Goal: Task Accomplishment & Management: Manage account settings

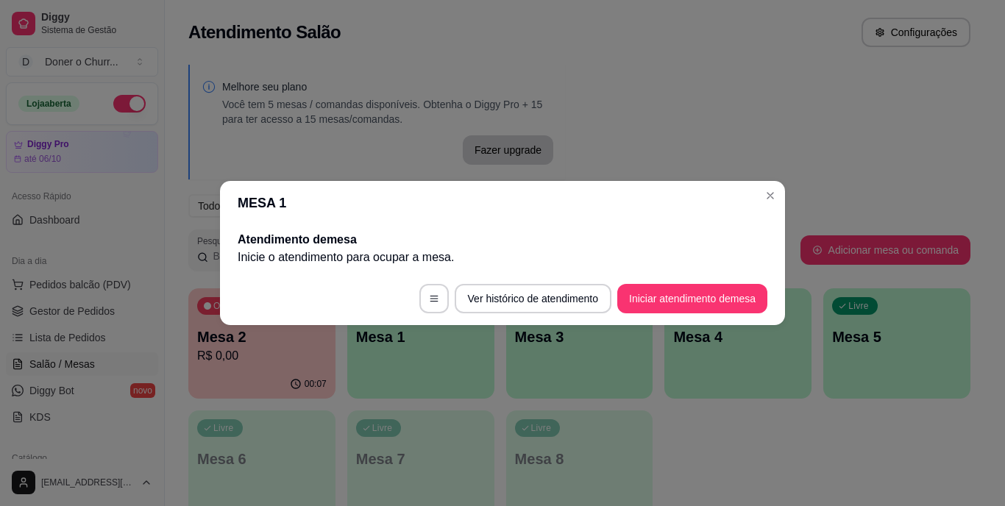
scroll to position [185, 0]
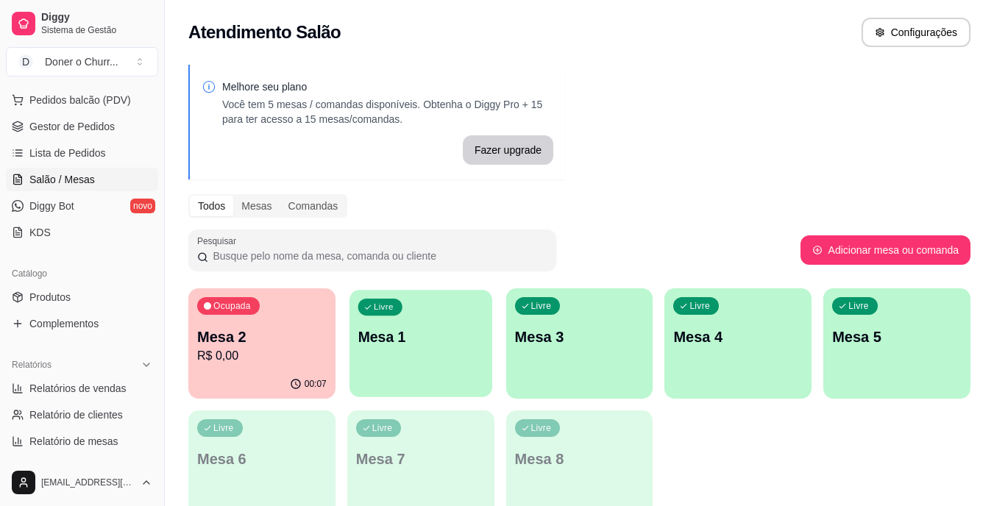
click at [455, 318] on div "Livre Mesa 1" at bounding box center [421, 335] width 143 height 90
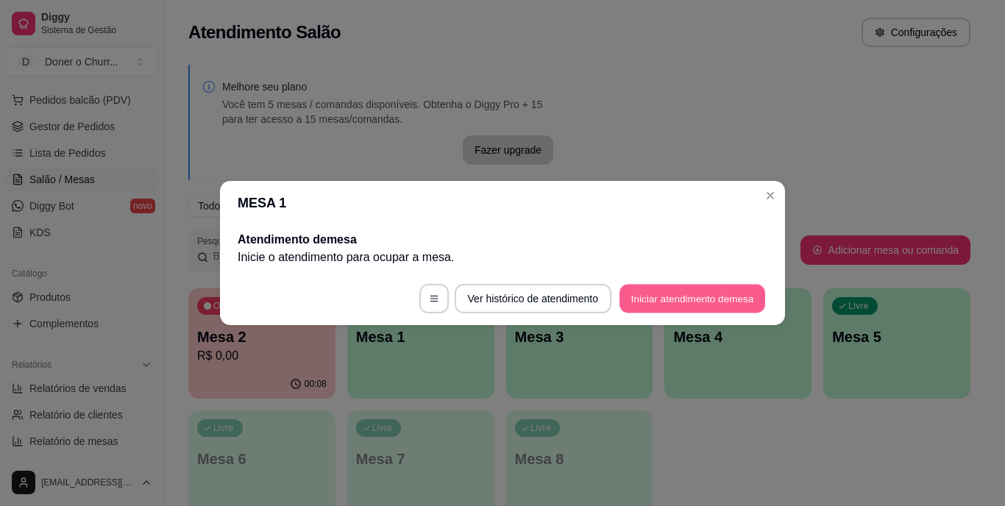
click at [700, 306] on button "Iniciar atendimento de mesa" at bounding box center [693, 299] width 146 height 29
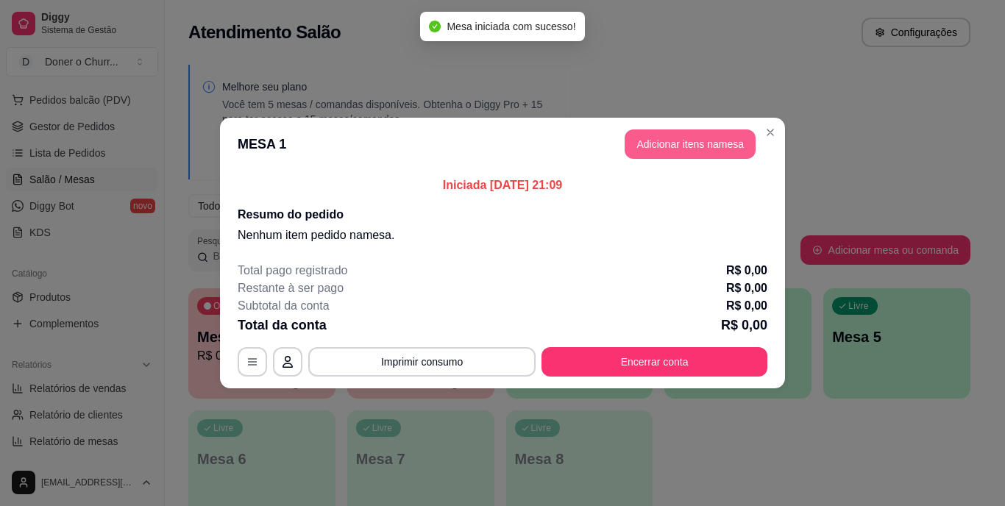
click at [670, 142] on button "Adicionar itens na mesa" at bounding box center [690, 144] width 131 height 29
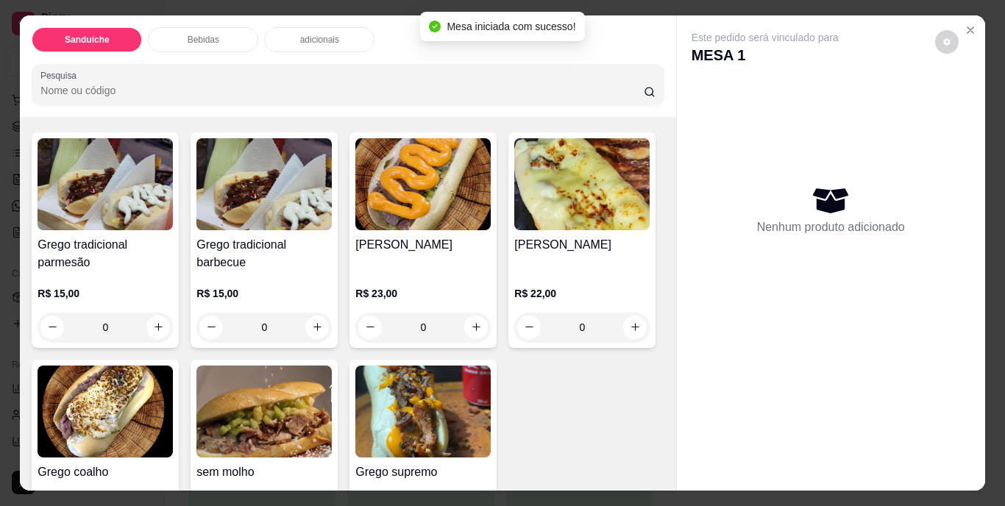
scroll to position [147, 0]
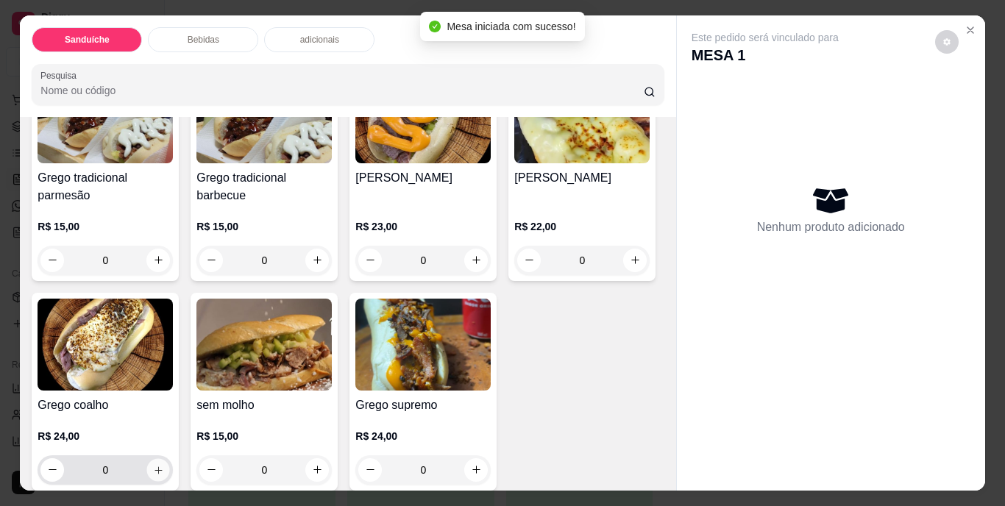
click at [170, 458] on button "increase-product-quantity" at bounding box center [158, 469] width 23 height 23
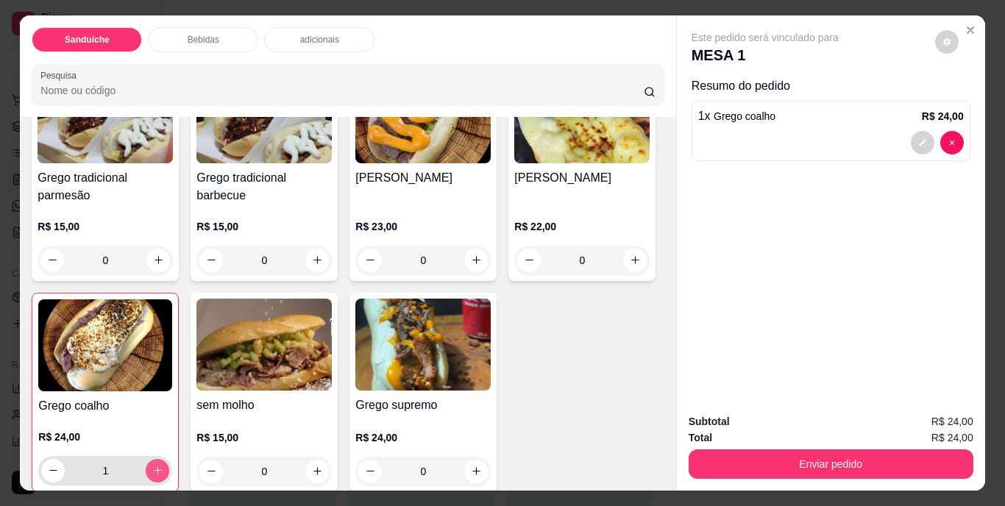
click at [169, 459] on button "increase-product-quantity" at bounding box center [158, 471] width 24 height 24
type input "2"
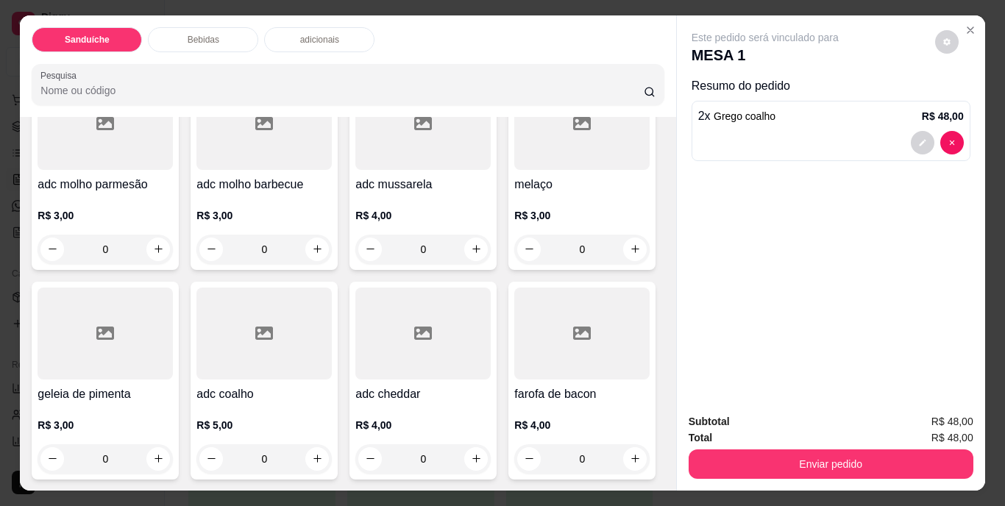
scroll to position [1472, 0]
click at [630, 455] on icon "increase-product-quantity" at bounding box center [635, 458] width 11 height 11
type input "1"
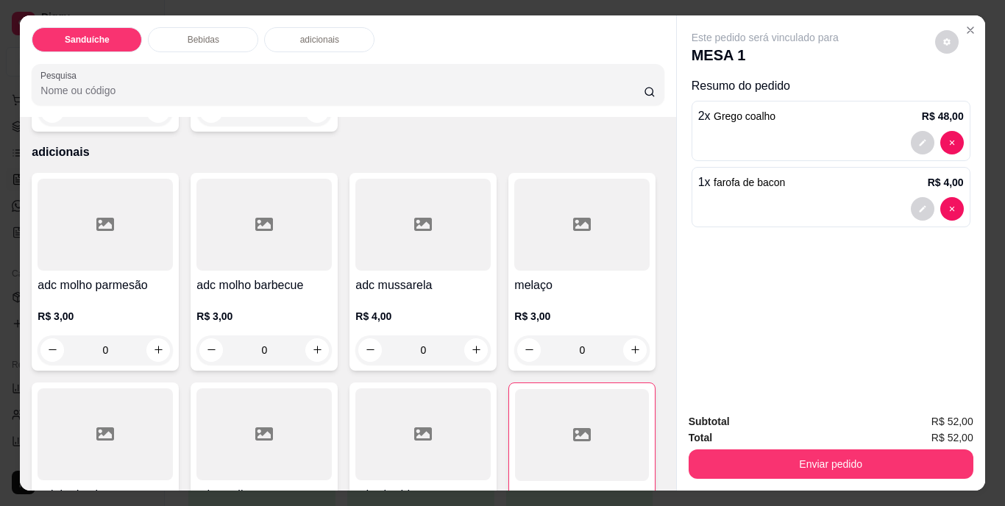
scroll to position [736, 0]
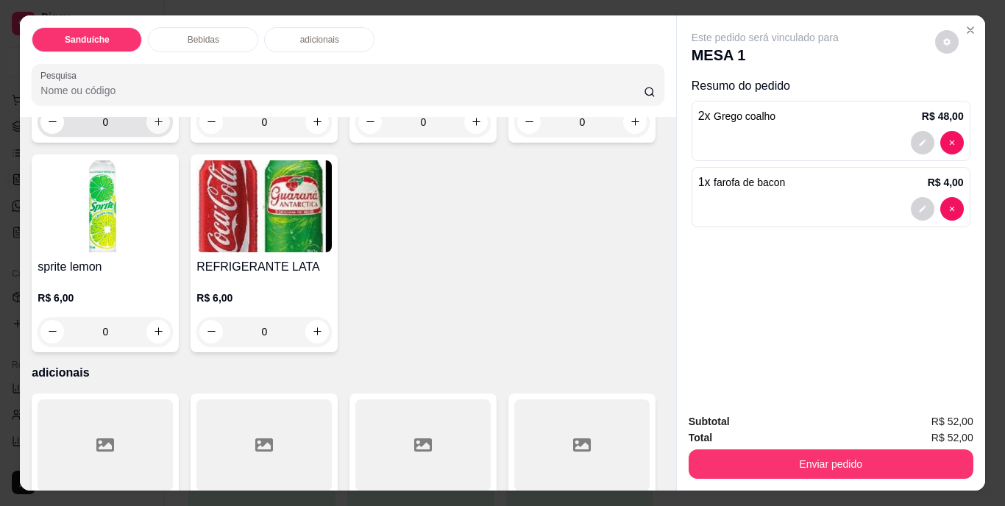
click at [155, 127] on icon "increase-product-quantity" at bounding box center [158, 121] width 11 height 11
type input "1"
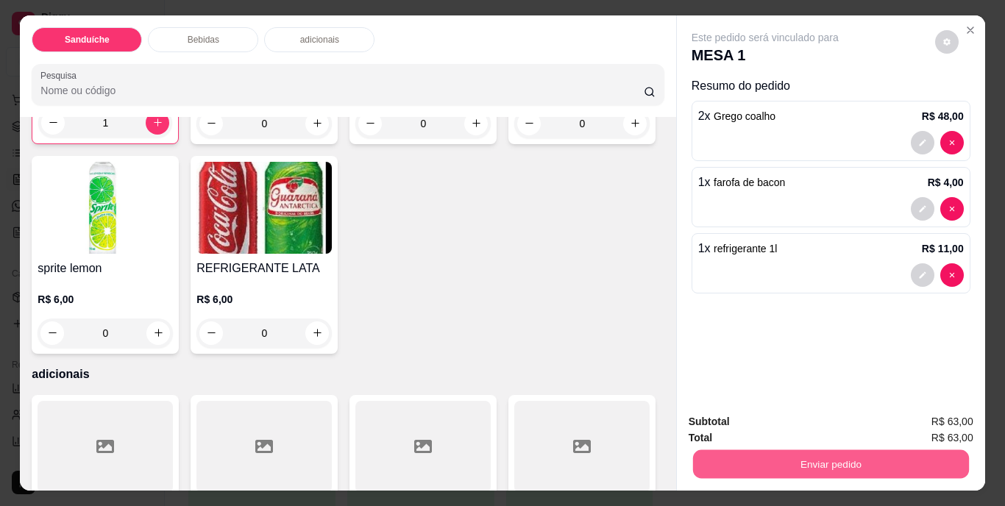
click at [801, 471] on button "Enviar pedido" at bounding box center [830, 464] width 276 height 29
click at [787, 416] on button "Não registrar e enviar pedido" at bounding box center [782, 423] width 153 height 28
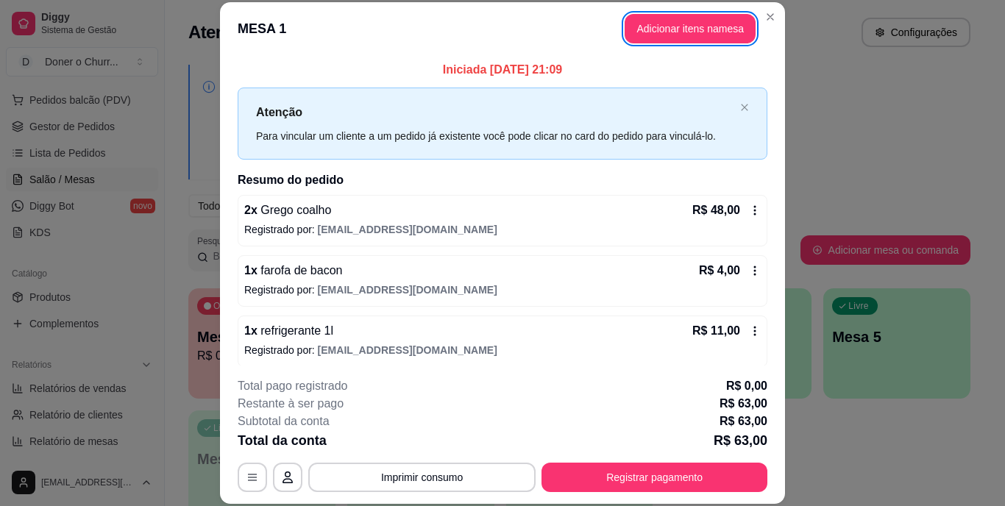
click at [616, 396] on div "Restante à ser pago R$ 63,00" at bounding box center [503, 404] width 530 height 18
click at [369, 475] on button "Imprimir consumo" at bounding box center [422, 477] width 221 height 29
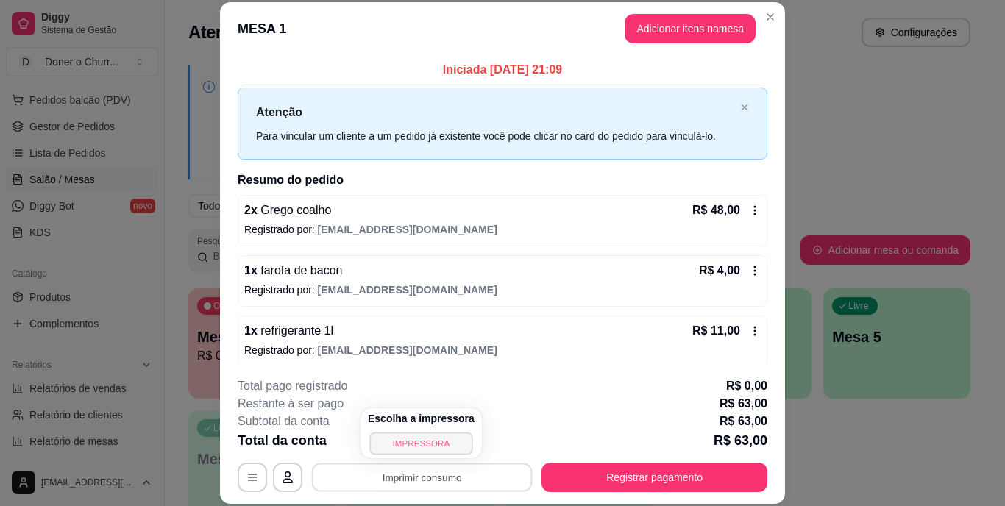
click at [427, 435] on button "IMPRESSORA" at bounding box center [420, 443] width 103 height 23
click at [431, 481] on button "Imprimir consumo" at bounding box center [421, 477] width 227 height 29
click at [444, 433] on button "IMPRESSORA" at bounding box center [420, 443] width 103 height 23
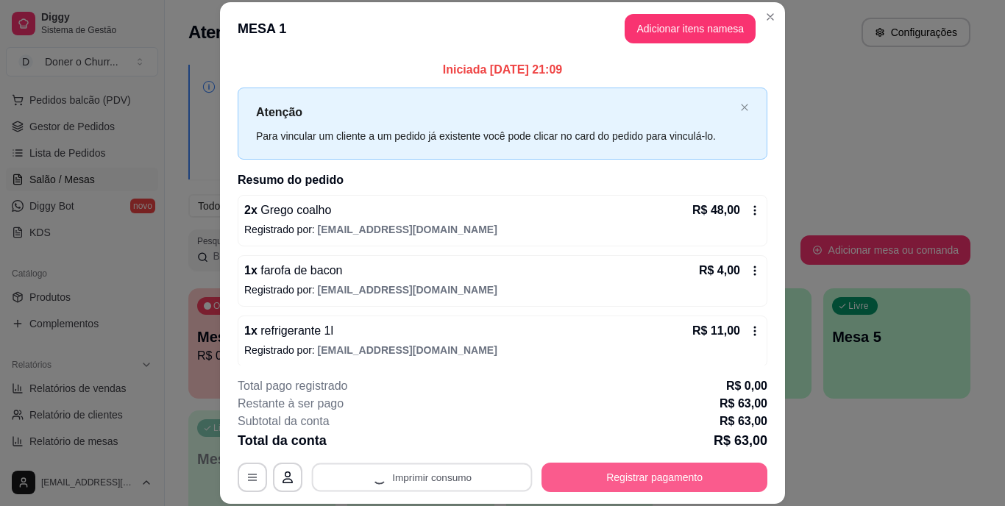
click at [594, 472] on button "Registrar pagamento" at bounding box center [655, 477] width 226 height 29
click at [617, 471] on button "Registrar pagamento" at bounding box center [654, 477] width 219 height 29
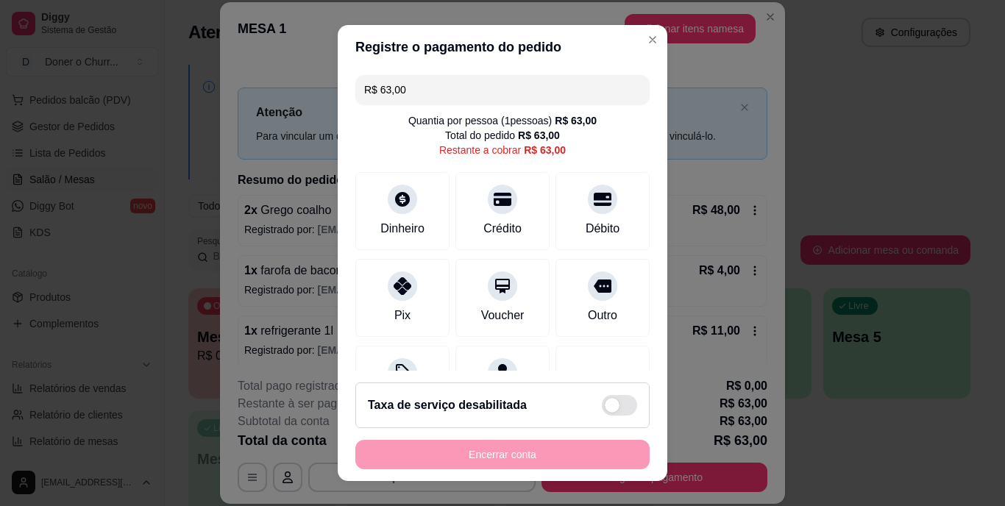
click at [453, 85] on input "R$ 63,00" at bounding box center [502, 89] width 277 height 29
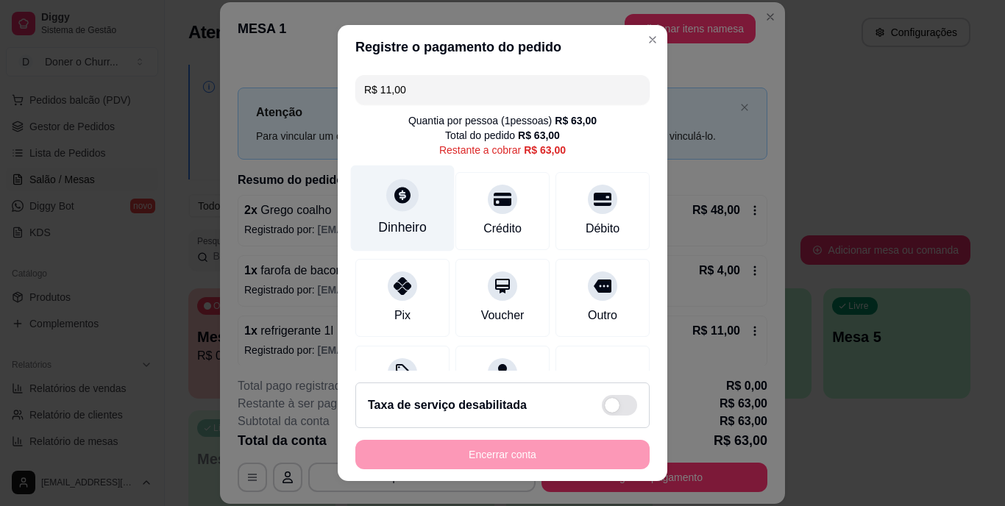
click at [402, 198] on icon at bounding box center [402, 195] width 19 height 19
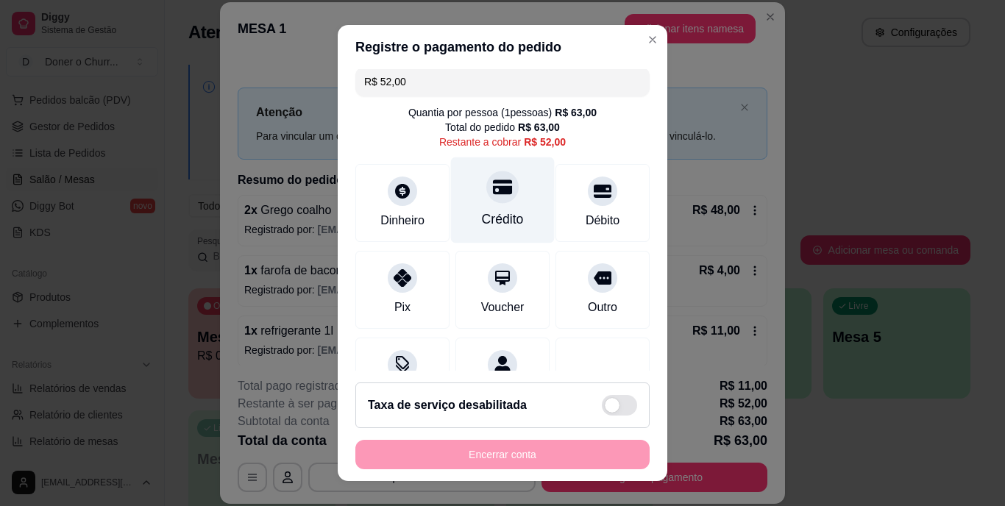
scroll to position [0, 0]
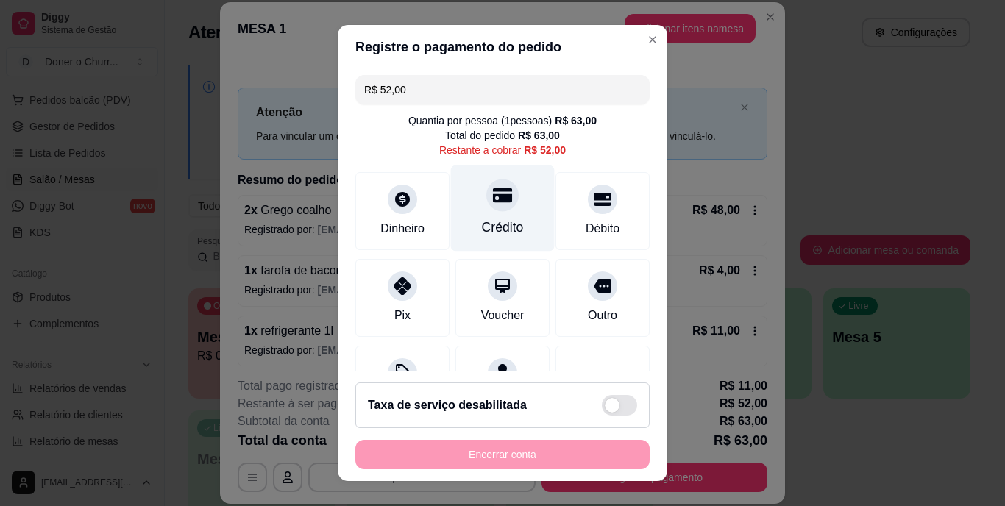
click at [493, 207] on div at bounding box center [502, 196] width 32 height 32
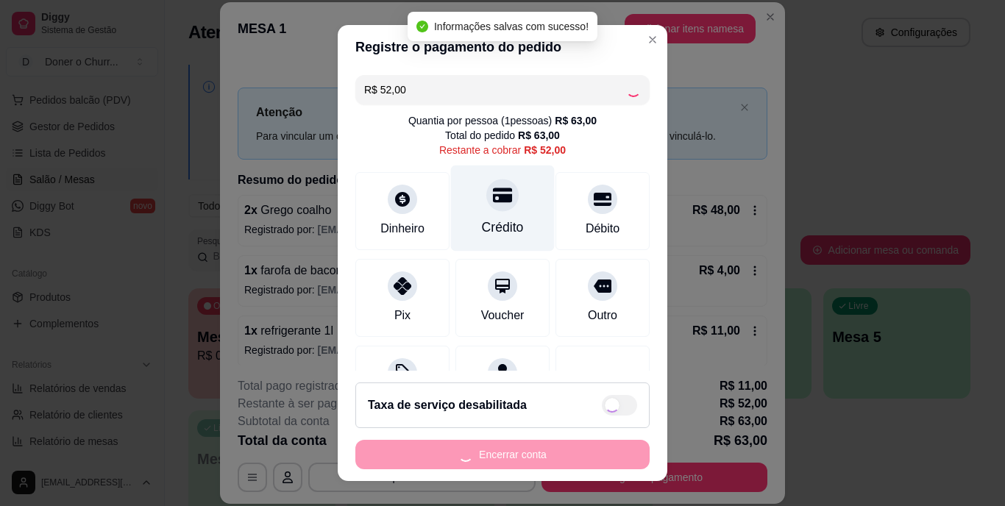
type input "R$ 0,00"
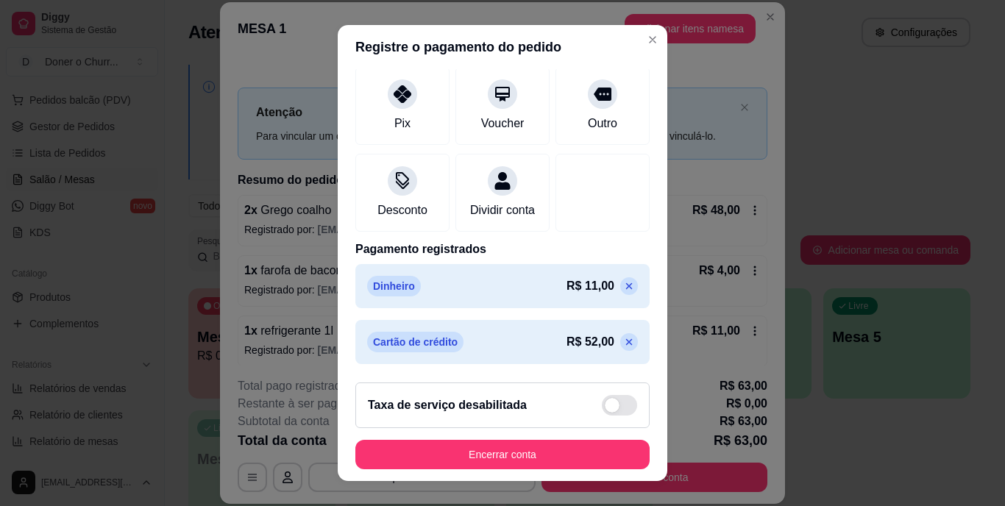
scroll to position [194, 0]
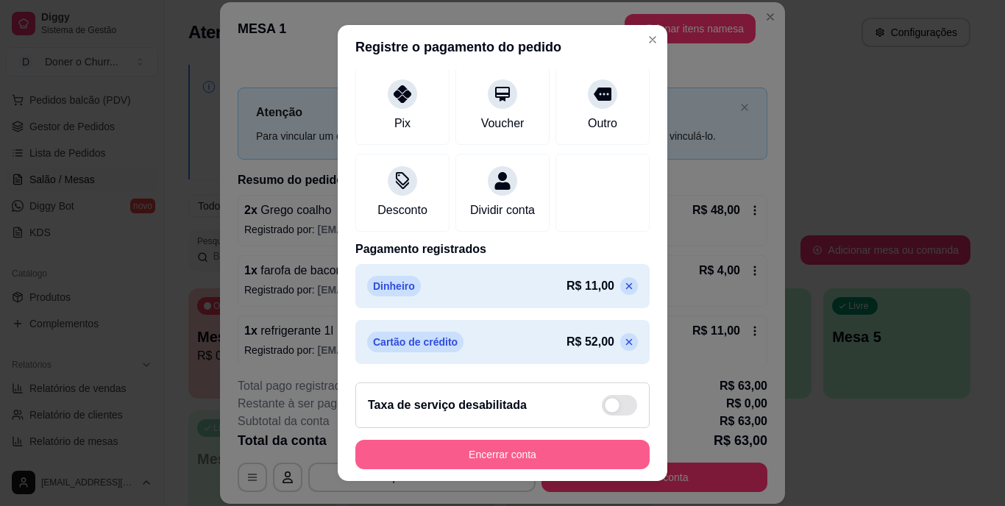
click at [482, 460] on button "Encerrar conta" at bounding box center [502, 454] width 294 height 29
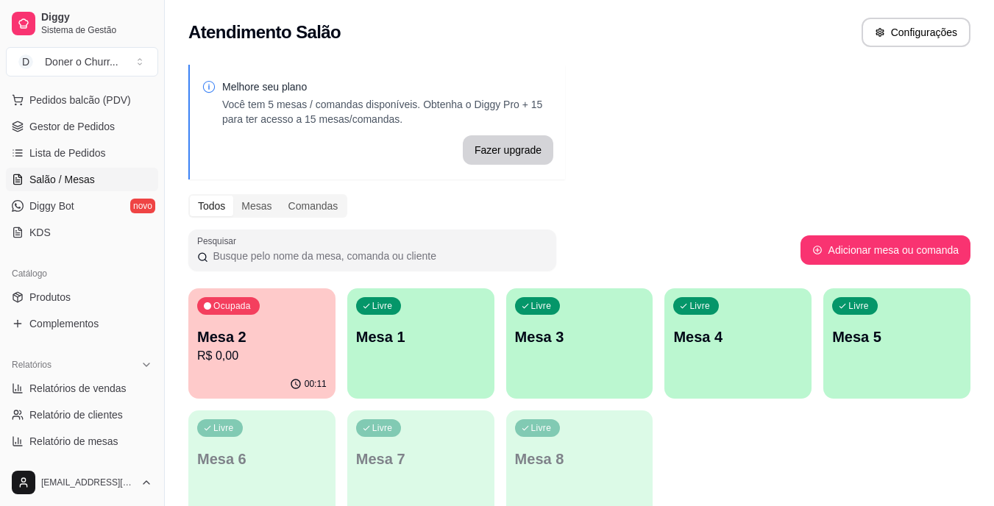
click at [286, 343] on p "Mesa 2" at bounding box center [262, 337] width 130 height 21
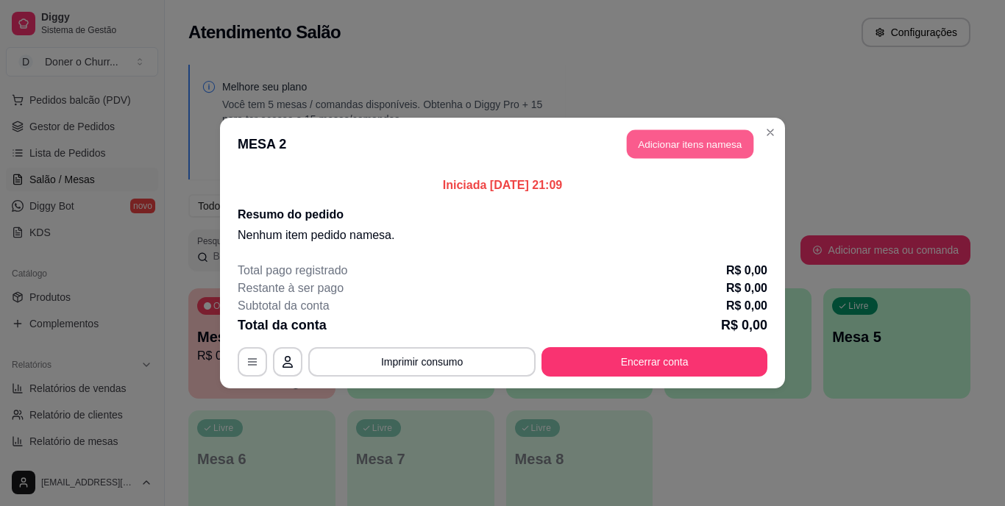
click at [662, 135] on button "Adicionar itens na mesa" at bounding box center [690, 144] width 127 height 29
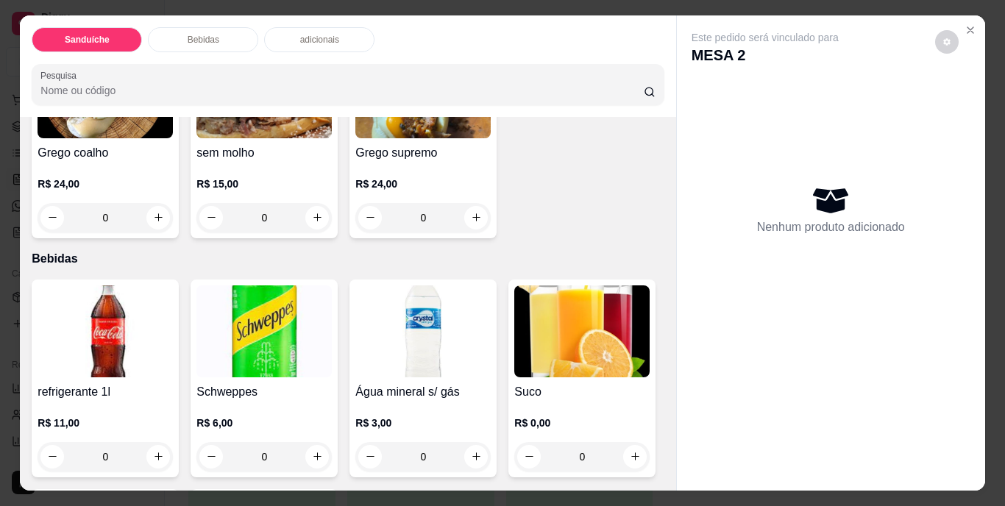
scroll to position [442, 0]
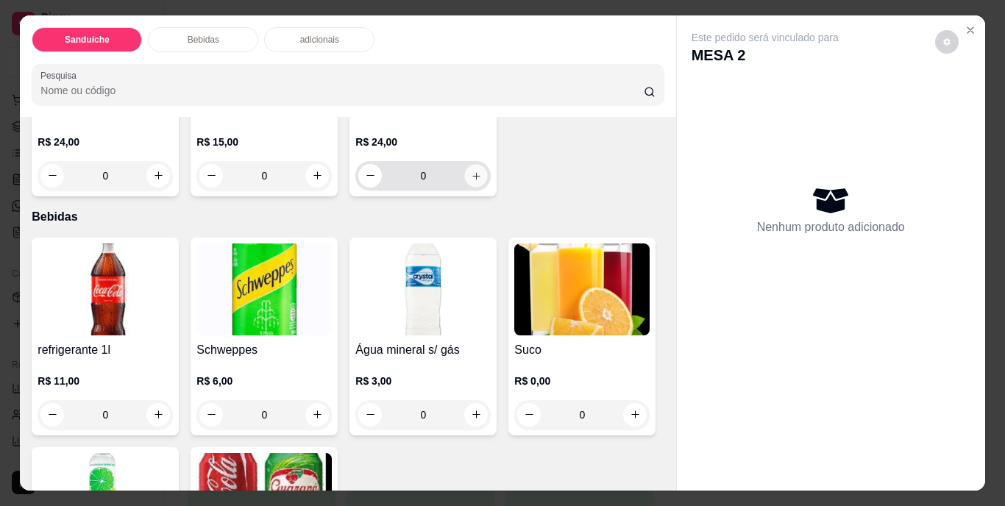
click at [465, 187] on button "increase-product-quantity" at bounding box center [476, 175] width 23 height 23
type input "1"
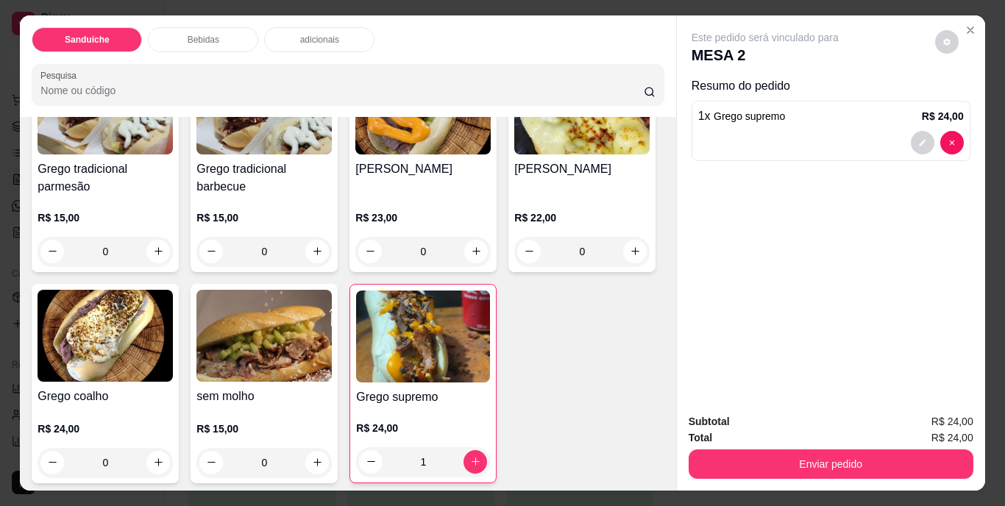
scroll to position [147, 0]
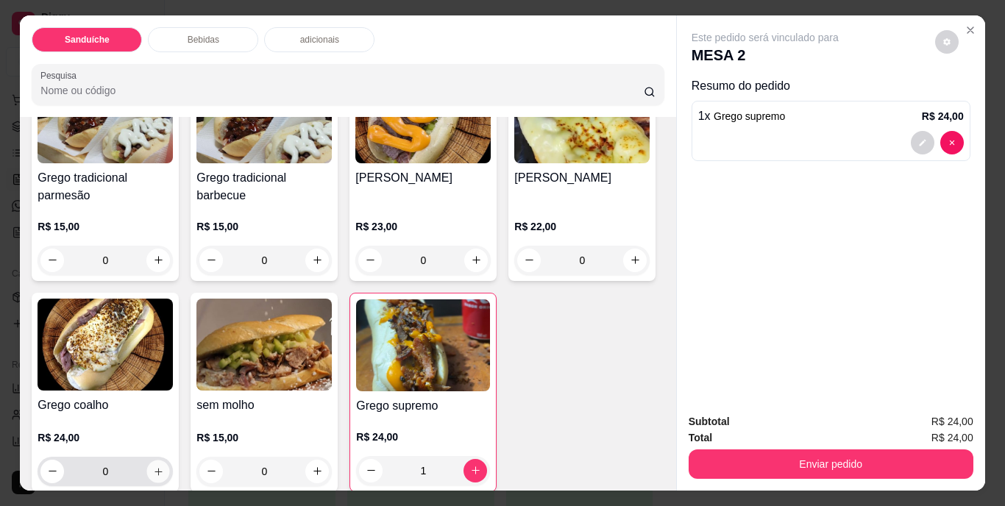
click at [164, 468] on icon "increase-product-quantity" at bounding box center [158, 471] width 11 height 11
type input "1"
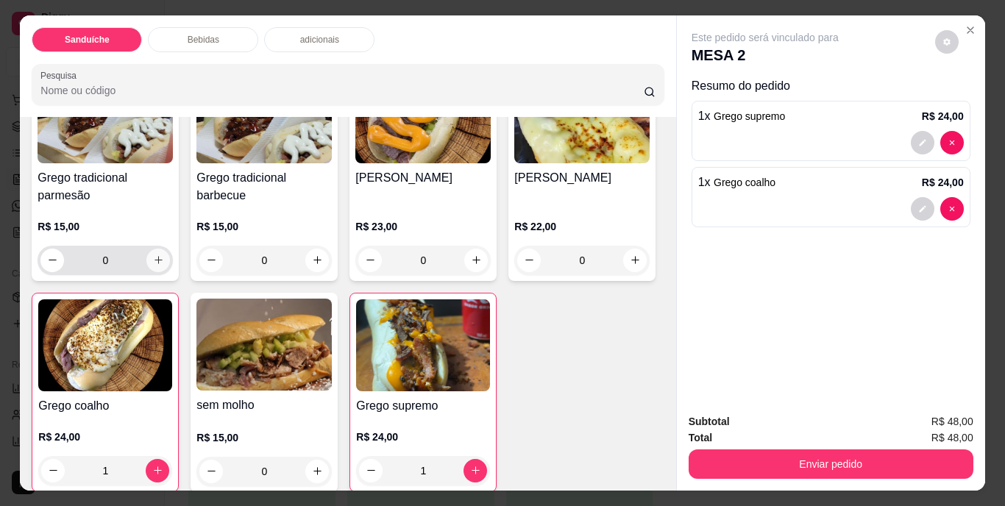
click at [154, 255] on icon "increase-product-quantity" at bounding box center [158, 260] width 11 height 11
type input "1"
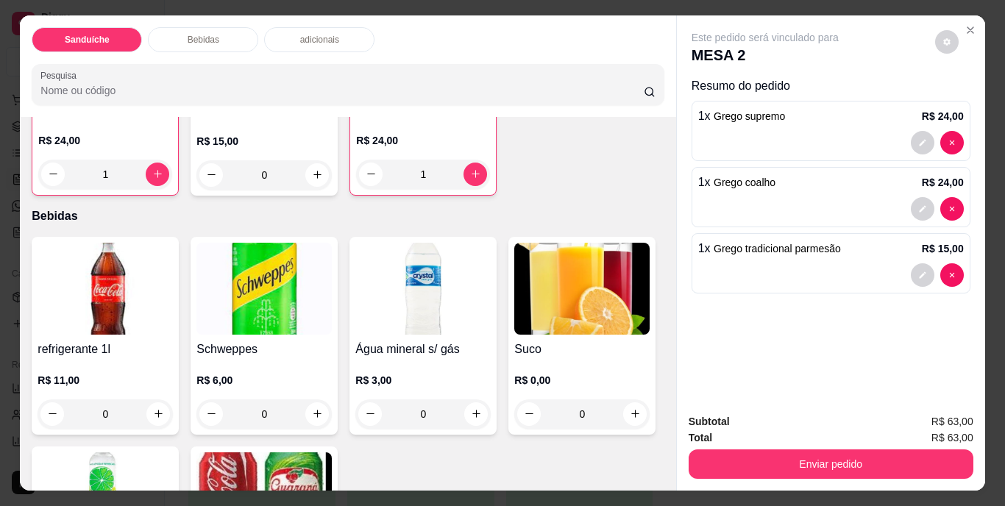
scroll to position [737, 0]
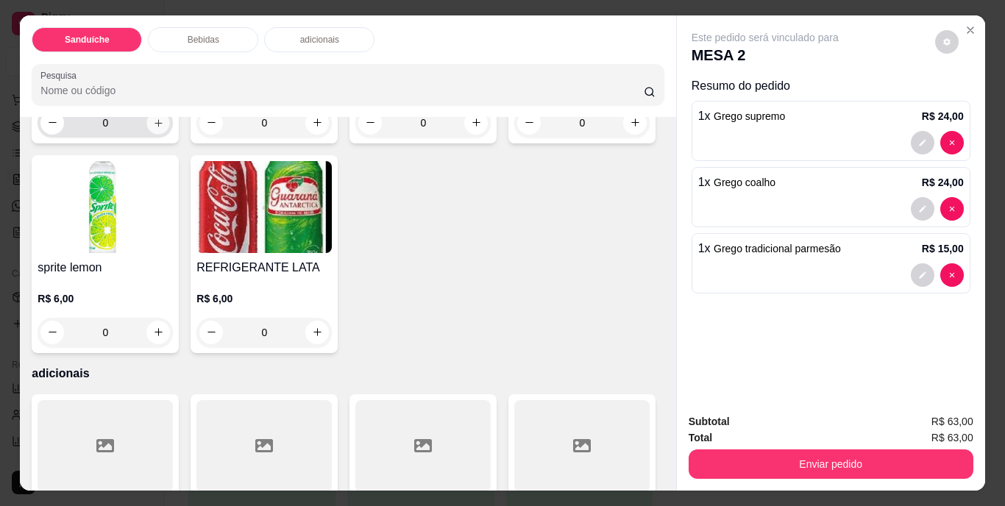
click at [153, 128] on icon "increase-product-quantity" at bounding box center [158, 122] width 11 height 11
type input "1"
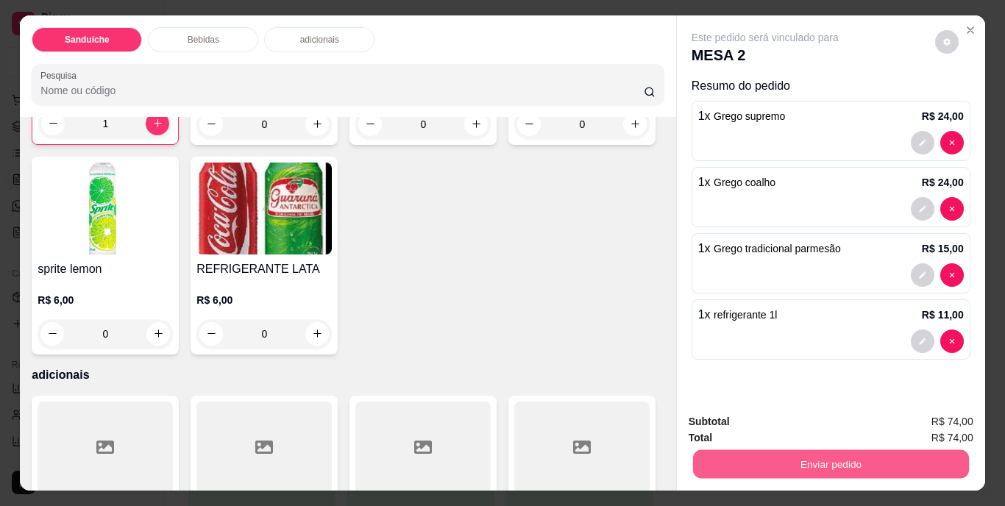
click at [849, 451] on button "Enviar pedido" at bounding box center [830, 464] width 276 height 29
click at [800, 419] on button "Não registrar e enviar pedido" at bounding box center [782, 422] width 149 height 27
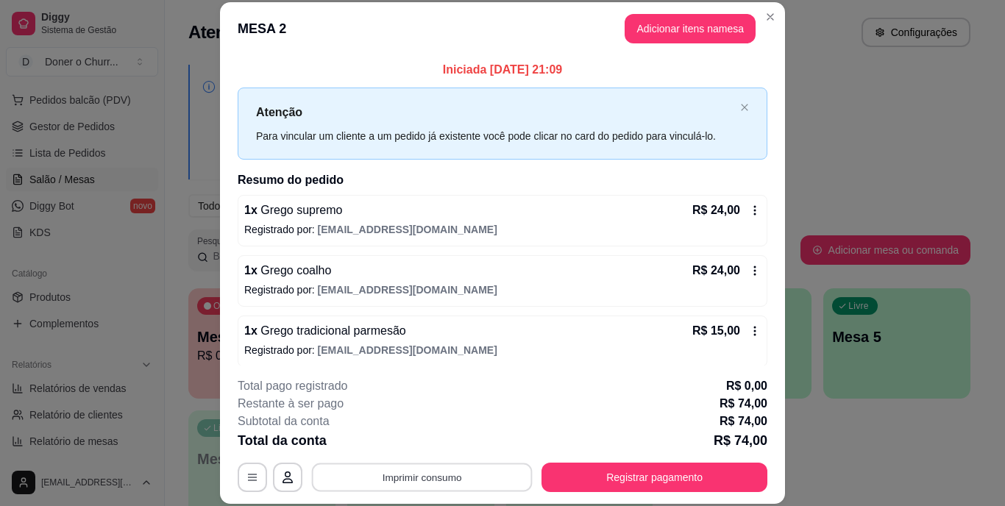
click at [411, 475] on button "Imprimir consumo" at bounding box center [422, 477] width 221 height 29
click at [428, 444] on button "IMPRESSORA" at bounding box center [421, 444] width 107 height 24
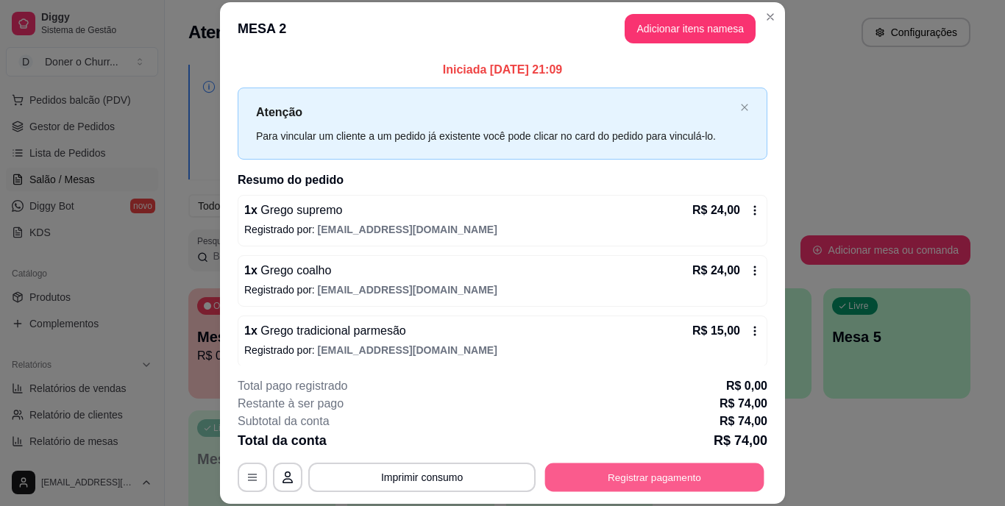
click at [632, 478] on button "Registrar pagamento" at bounding box center [654, 477] width 219 height 29
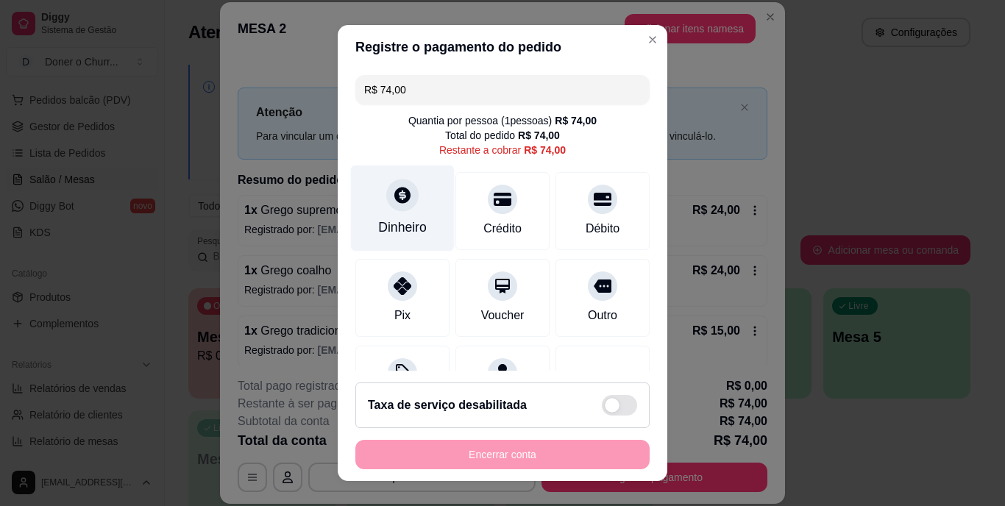
click at [379, 206] on div "Dinheiro" at bounding box center [403, 209] width 104 height 86
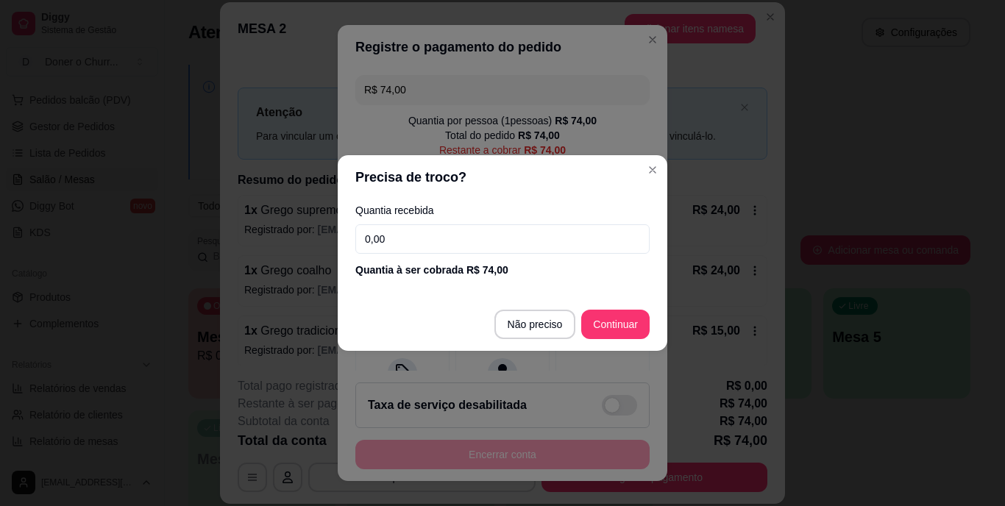
click at [416, 238] on input "0,00" at bounding box center [502, 238] width 294 height 29
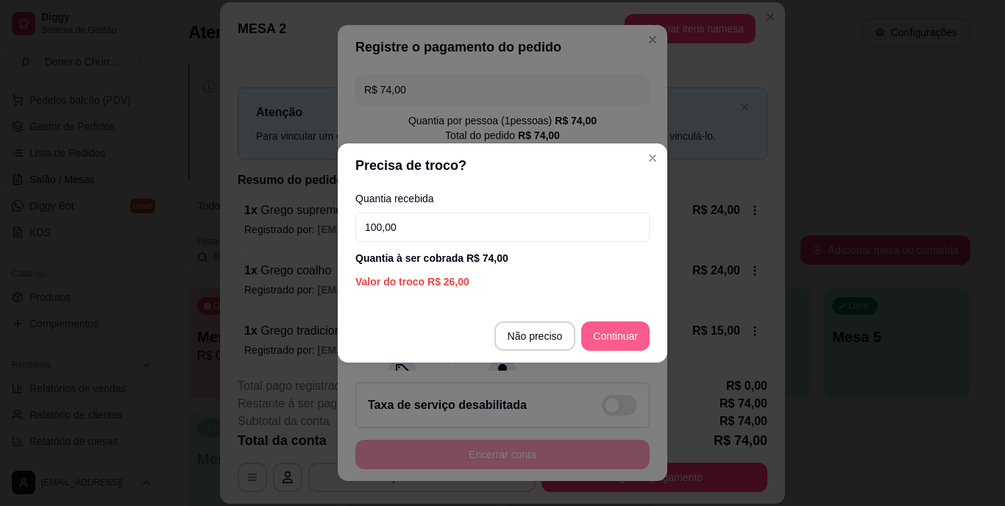
type input "100,00"
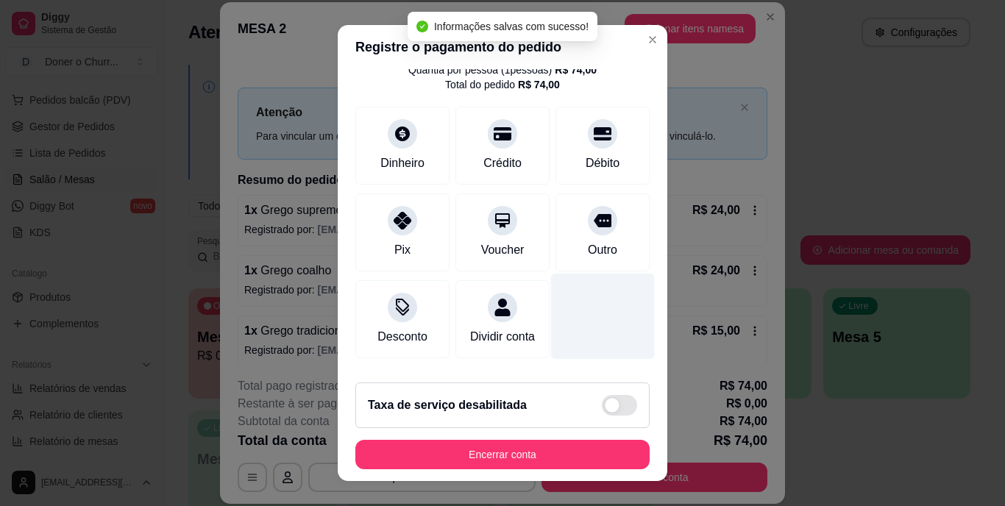
type input "R$ 0,00"
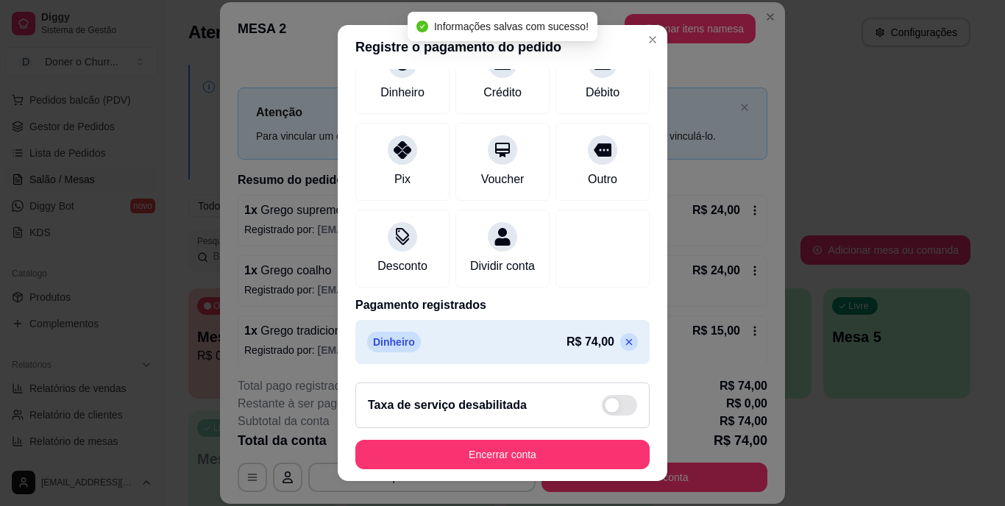
scroll to position [138, 0]
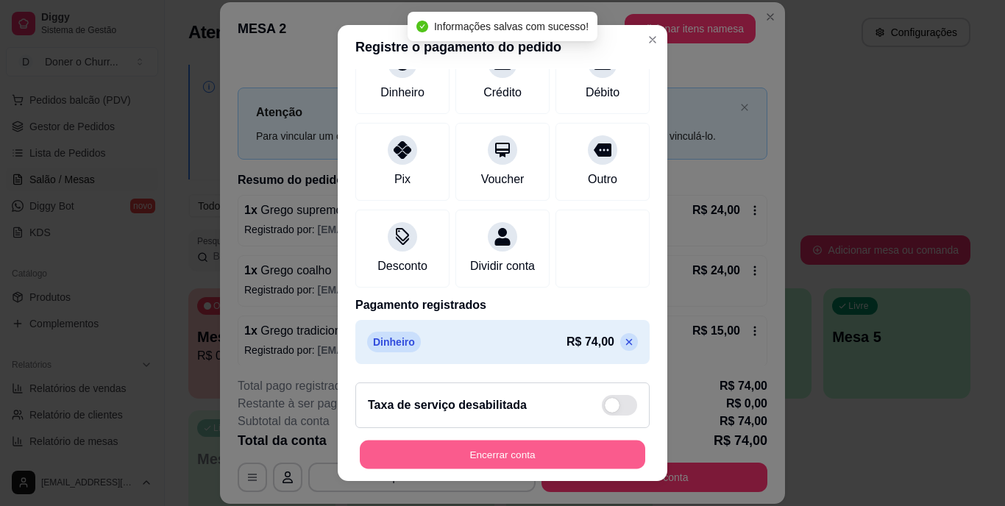
click at [475, 447] on button "Encerrar conta" at bounding box center [503, 454] width 286 height 29
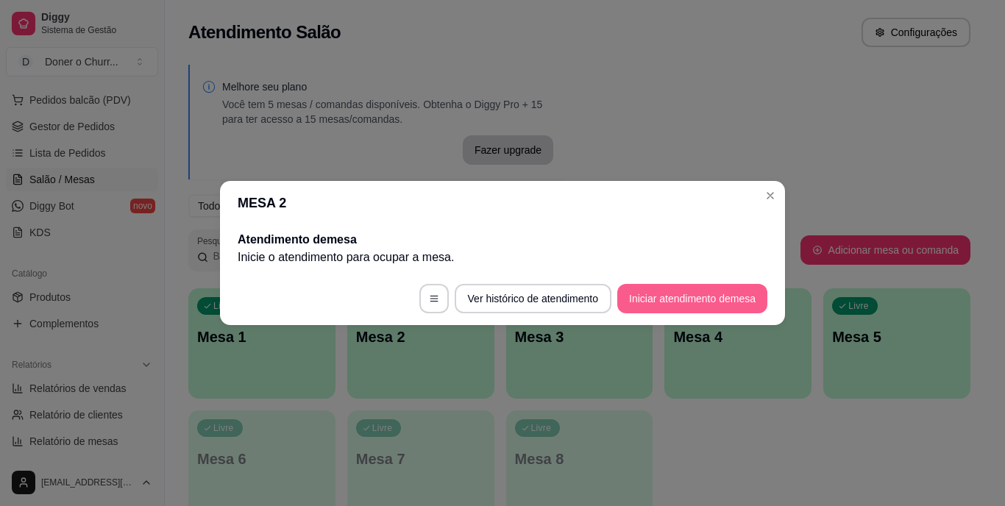
click at [695, 301] on button "Iniciar atendimento de mesa" at bounding box center [692, 298] width 150 height 29
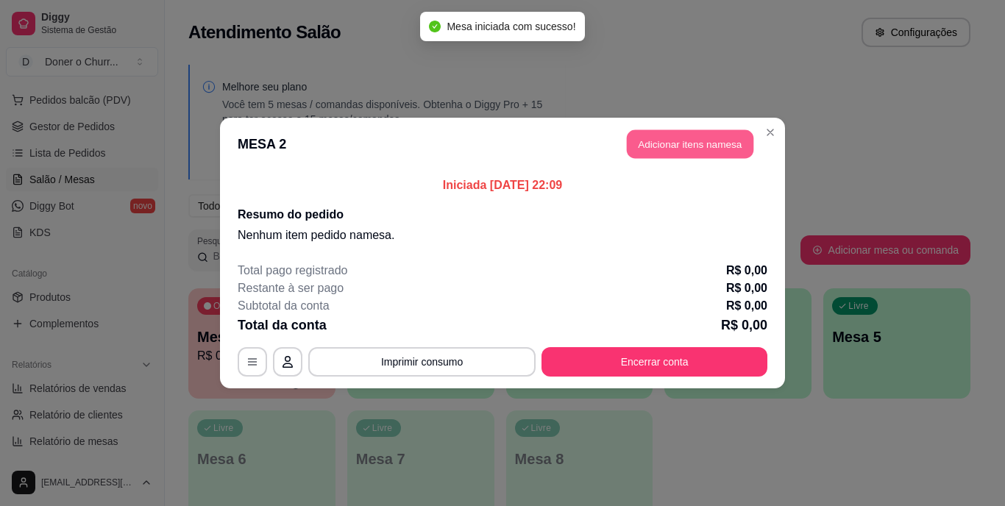
click at [694, 138] on button "Adicionar itens na mesa" at bounding box center [690, 144] width 127 height 29
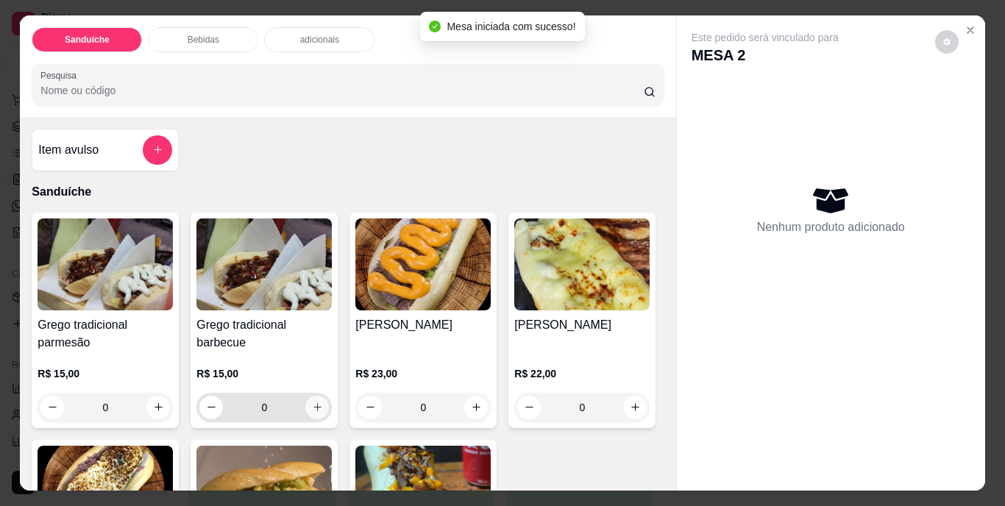
click at [312, 403] on icon "increase-product-quantity" at bounding box center [317, 407] width 11 height 11
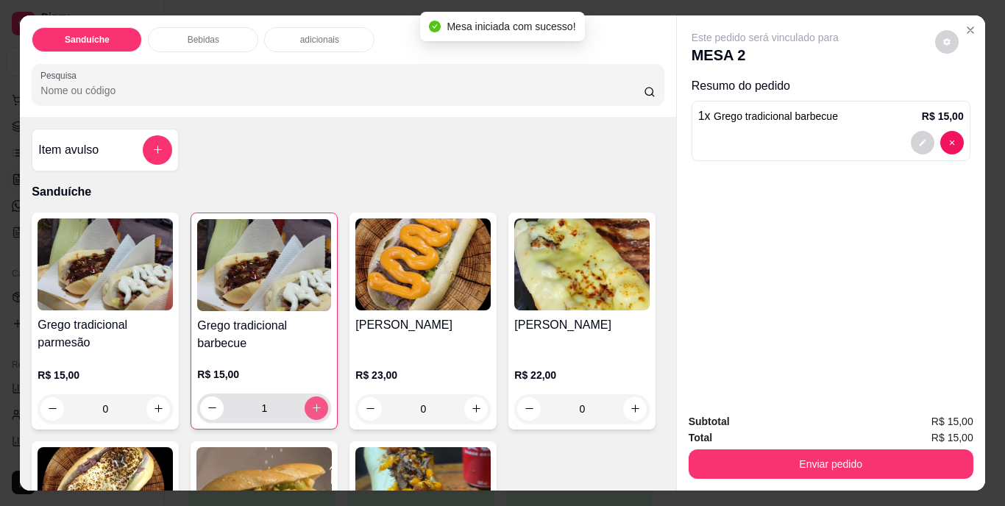
click at [311, 403] on icon "increase-product-quantity" at bounding box center [316, 408] width 11 height 11
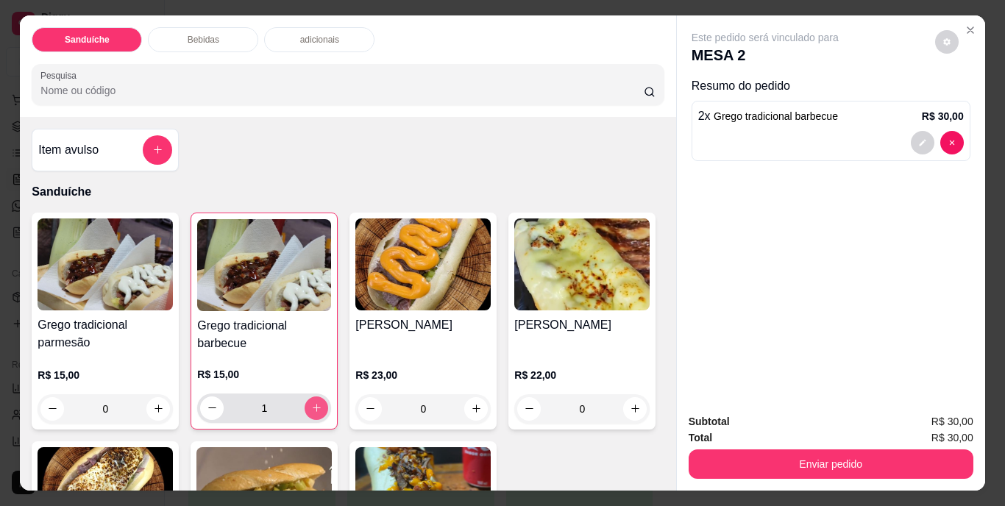
type input "2"
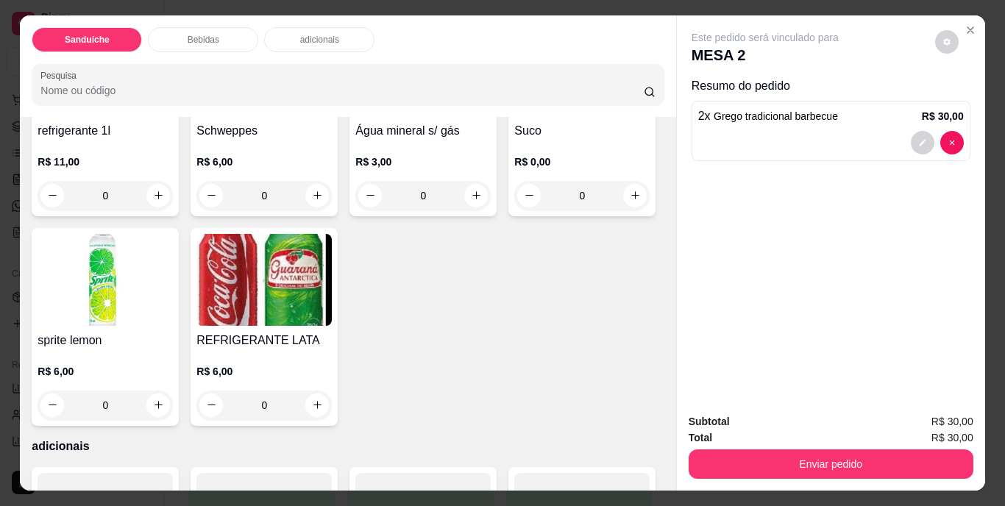
scroll to position [883, 0]
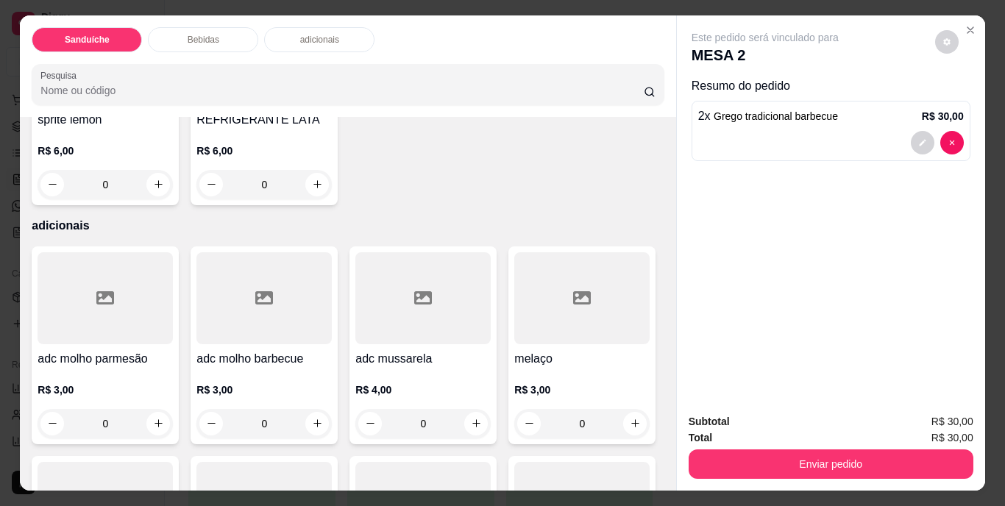
type input "1"
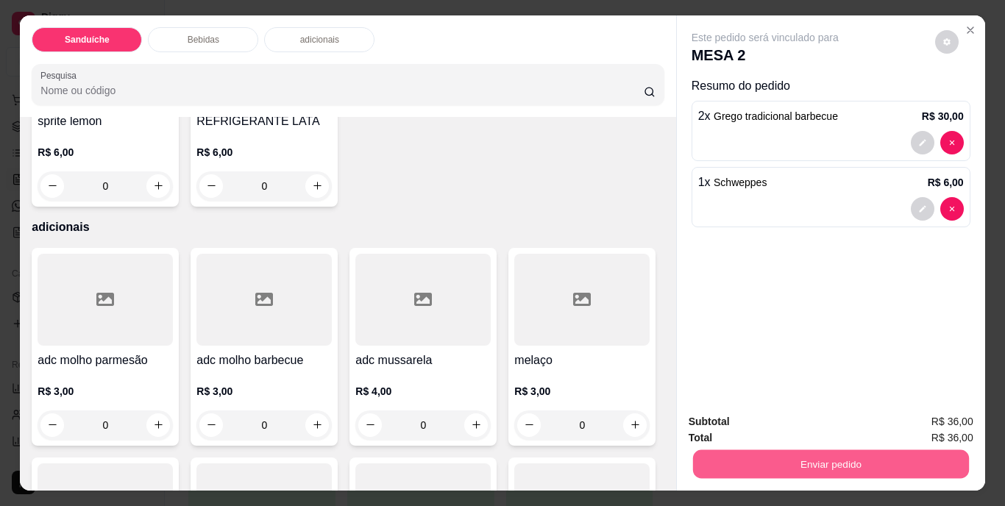
click at [807, 457] on button "Enviar pedido" at bounding box center [830, 464] width 276 height 29
click at [807, 422] on button "Não registrar e enviar pedido" at bounding box center [782, 422] width 149 height 27
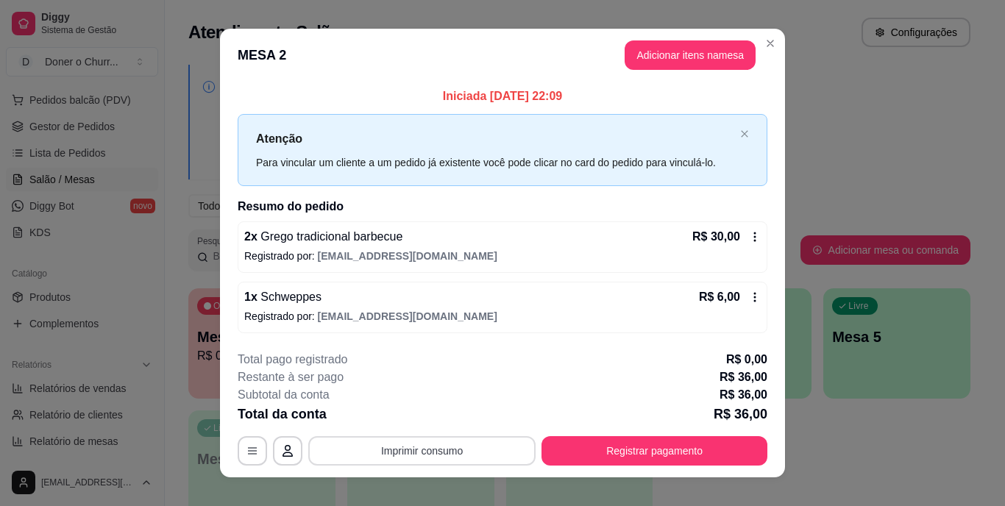
click at [422, 453] on button "Imprimir consumo" at bounding box center [421, 450] width 227 height 29
click at [435, 412] on button "IMPRESSORA" at bounding box center [420, 419] width 85 height 19
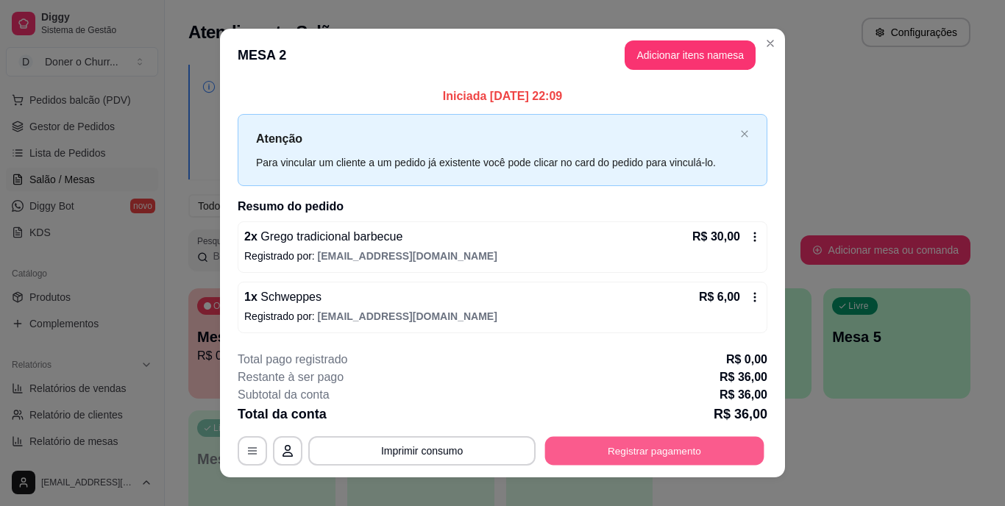
click at [678, 456] on button "Registrar pagamento" at bounding box center [654, 450] width 219 height 29
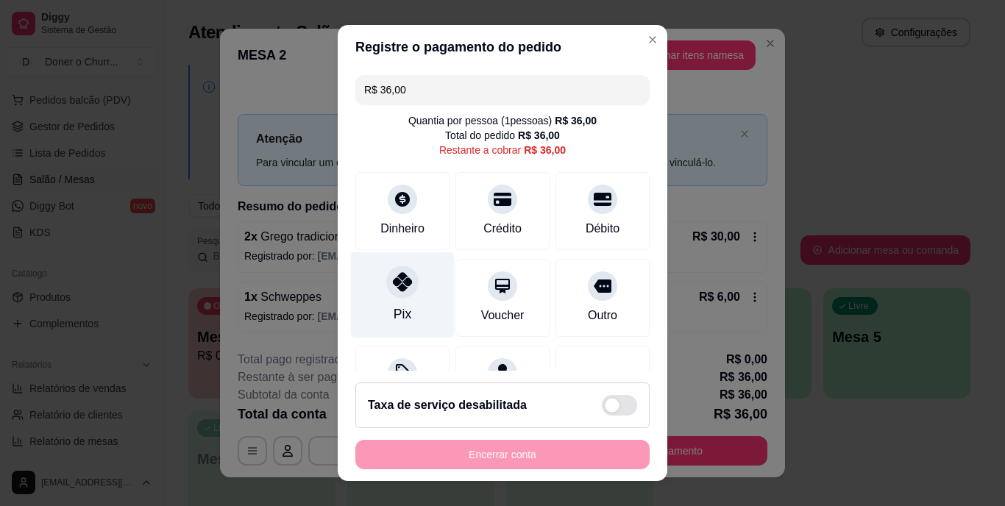
click at [393, 287] on icon at bounding box center [402, 282] width 19 height 19
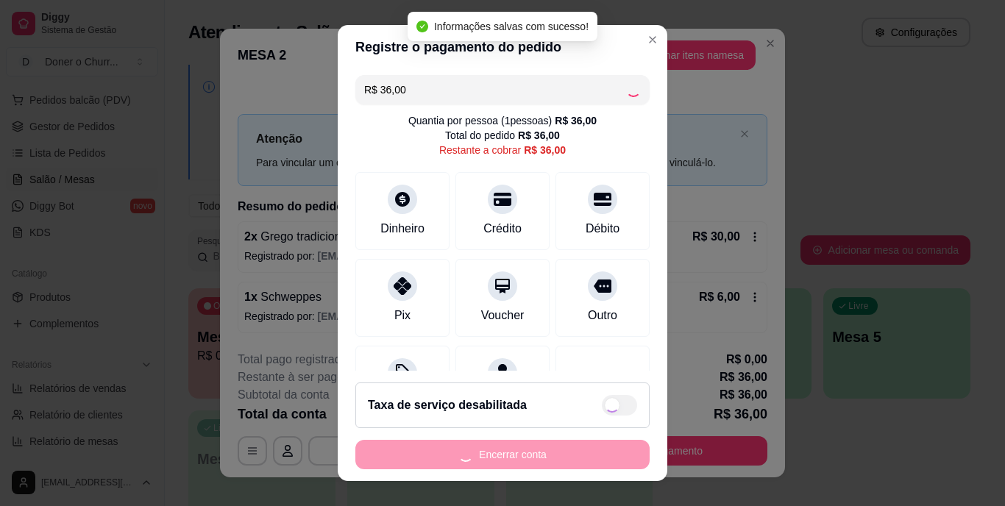
type input "R$ 0,00"
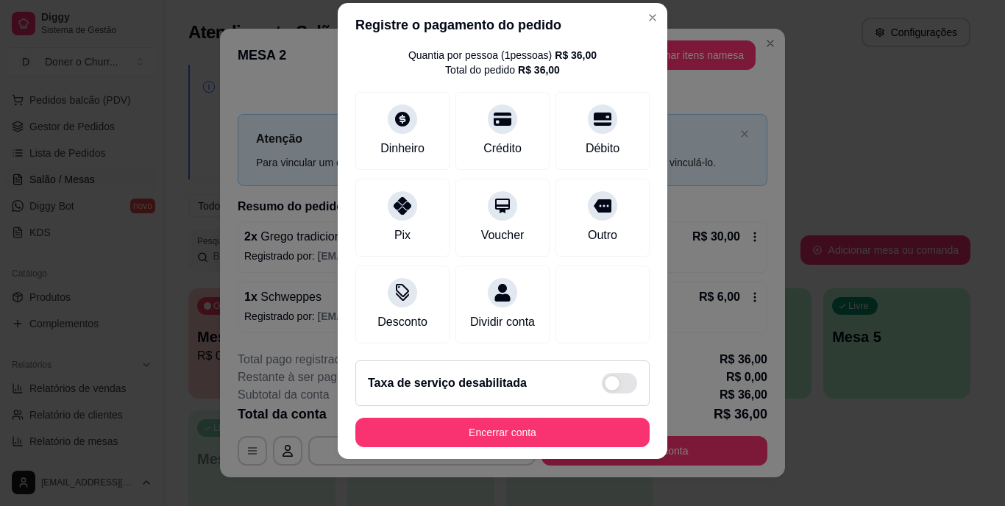
scroll to position [138, 0]
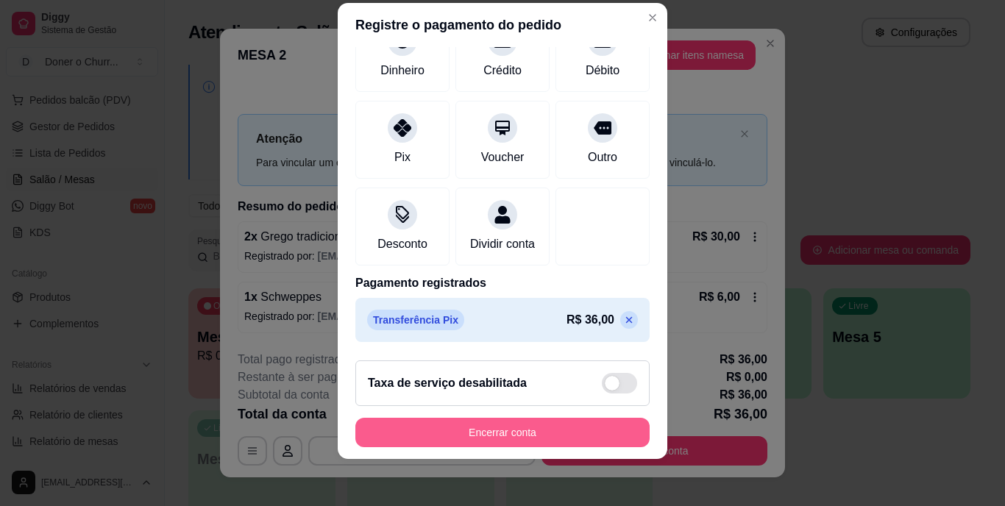
click at [490, 436] on button "Encerrar conta" at bounding box center [502, 432] width 294 height 29
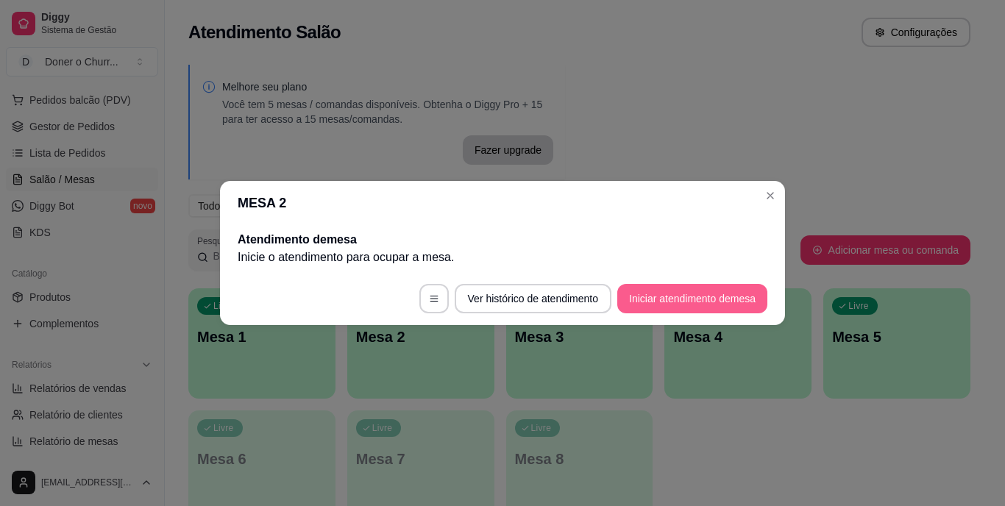
click at [694, 300] on button "Iniciar atendimento de mesa" at bounding box center [692, 298] width 150 height 29
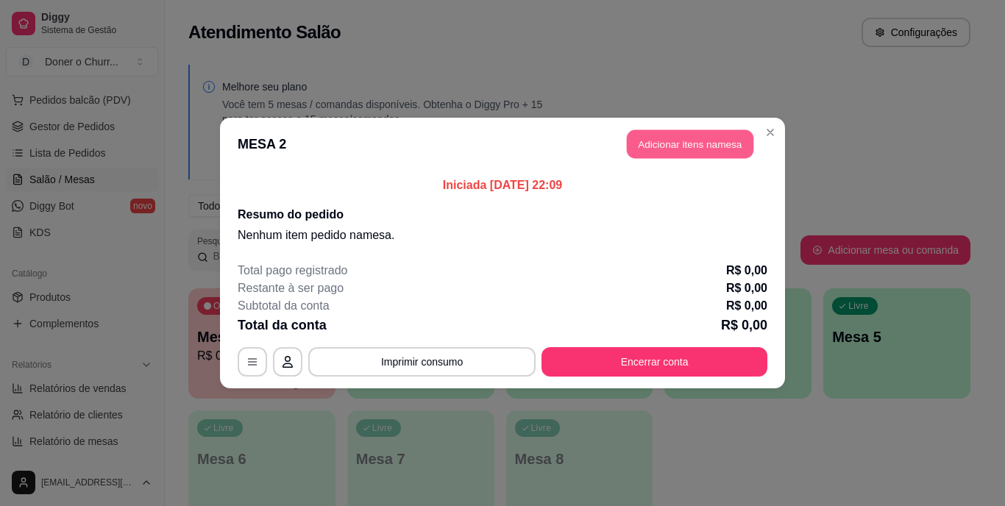
click at [689, 147] on button "Adicionar itens na mesa" at bounding box center [690, 144] width 127 height 29
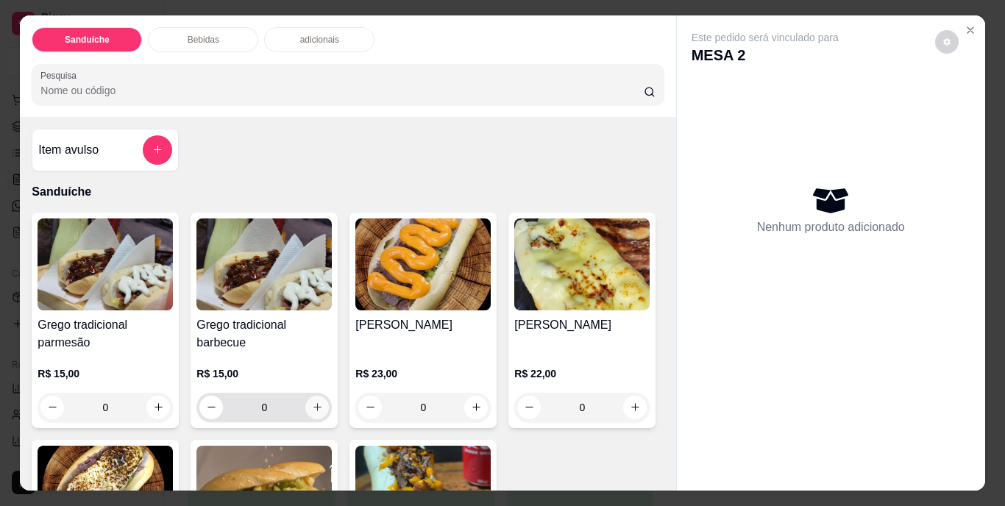
click at [312, 405] on icon "increase-product-quantity" at bounding box center [317, 407] width 11 height 11
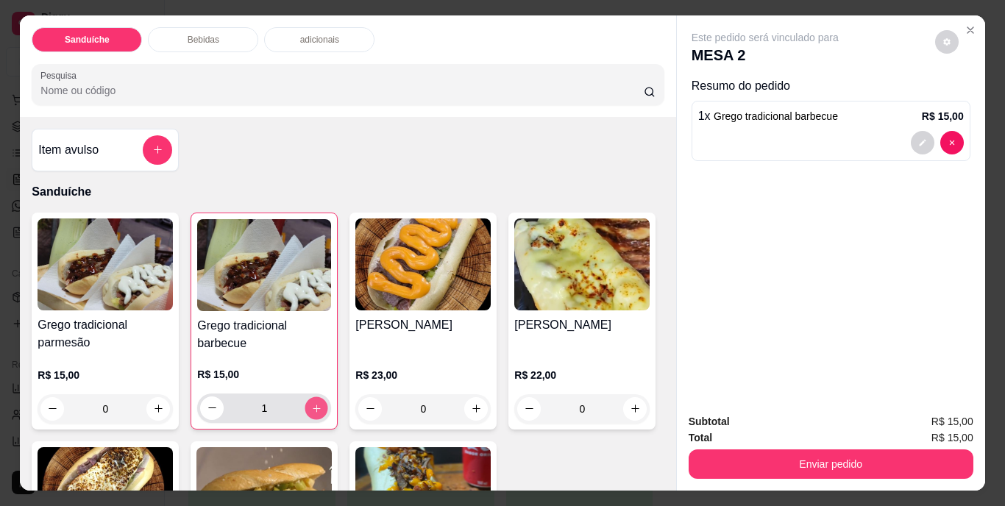
click at [311, 404] on icon "increase-product-quantity" at bounding box center [316, 408] width 11 height 11
type input "3"
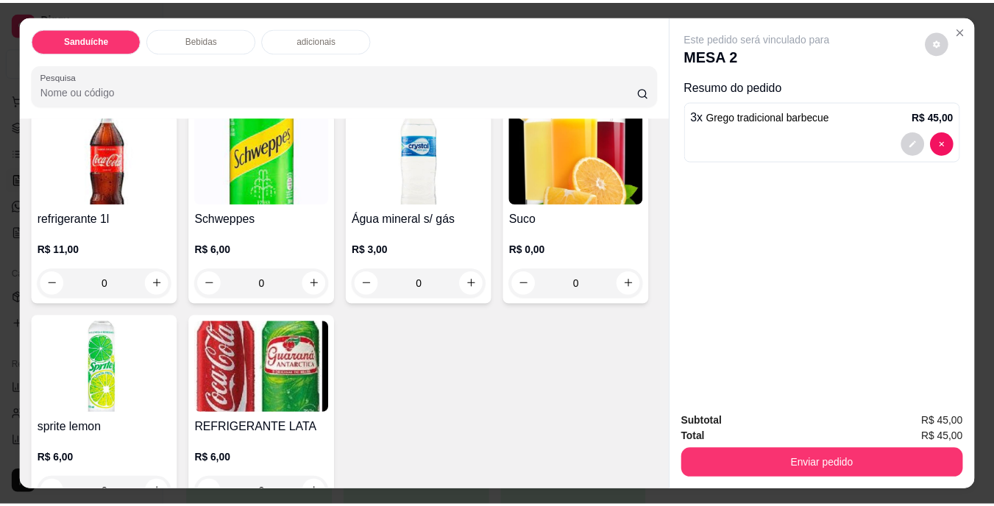
scroll to position [662, 0]
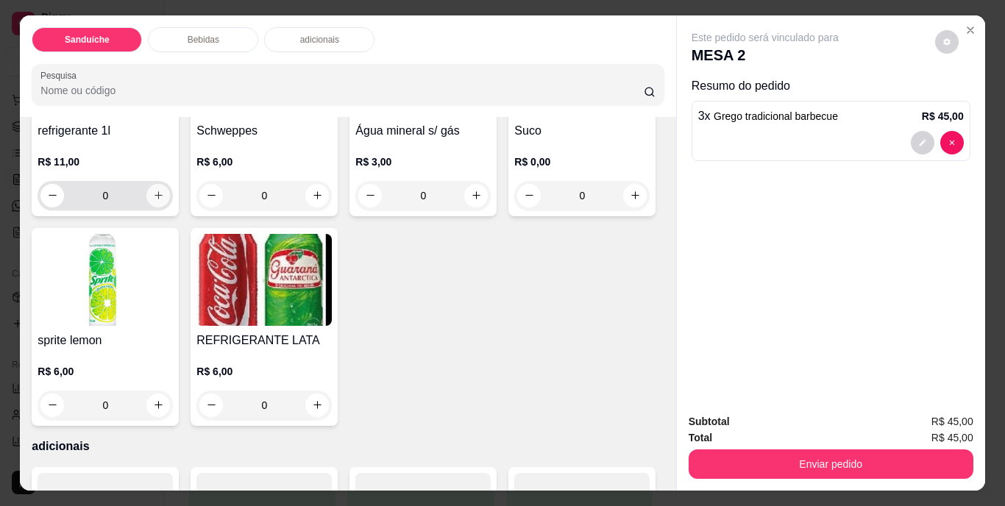
click at [153, 201] on icon "increase-product-quantity" at bounding box center [158, 195] width 11 height 11
type input "1"
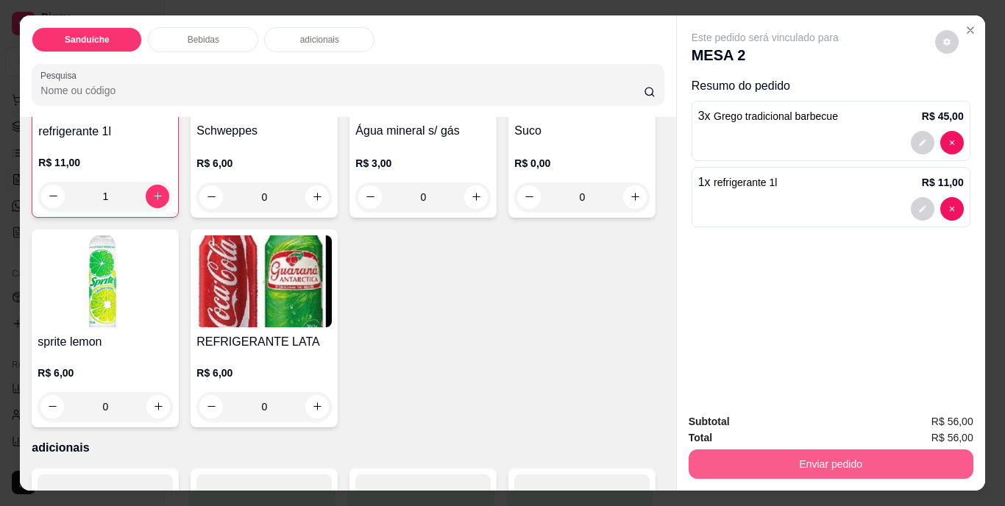
click at [768, 461] on button "Enviar pedido" at bounding box center [831, 464] width 285 height 29
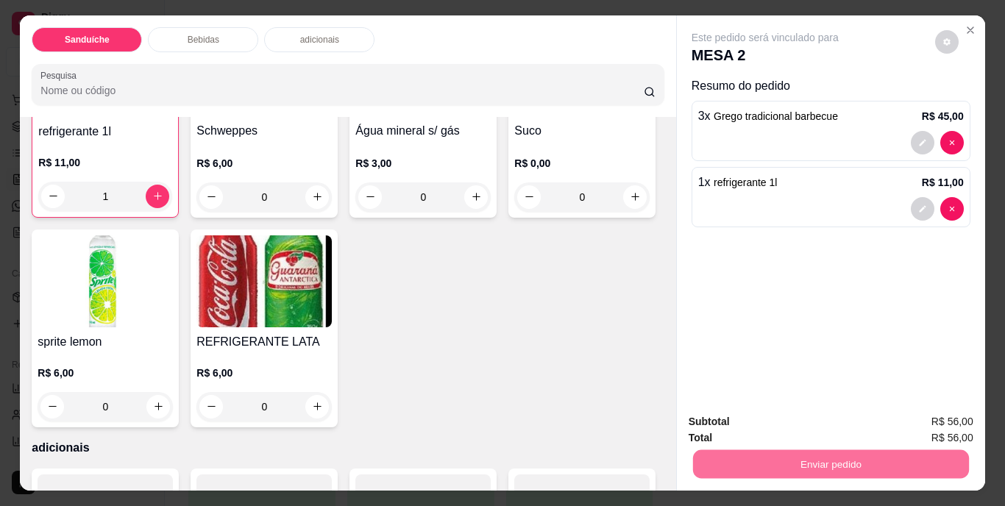
click at [783, 421] on button "Não registrar e enviar pedido" at bounding box center [782, 422] width 149 height 27
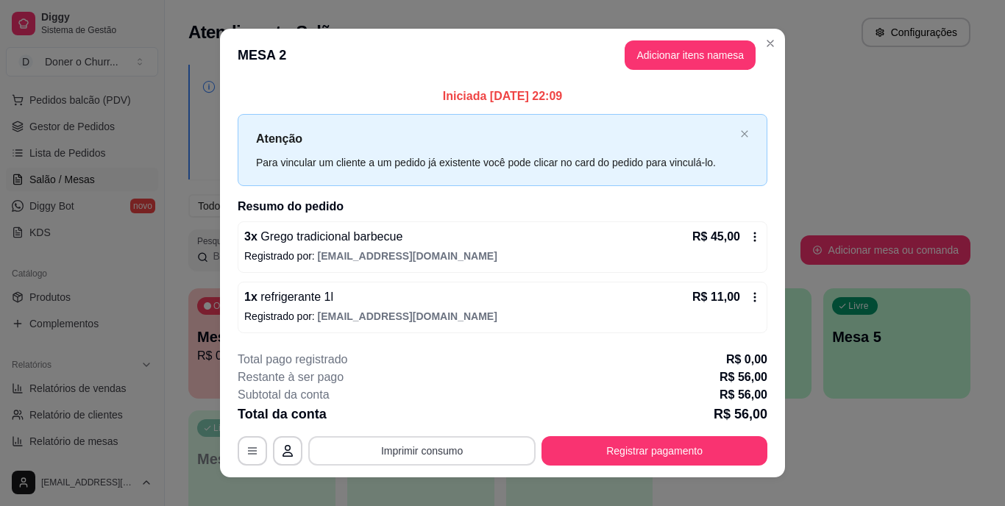
click at [419, 450] on button "Imprimir consumo" at bounding box center [421, 450] width 227 height 29
click at [431, 416] on button "IMPRESSORA" at bounding box center [421, 417] width 107 height 24
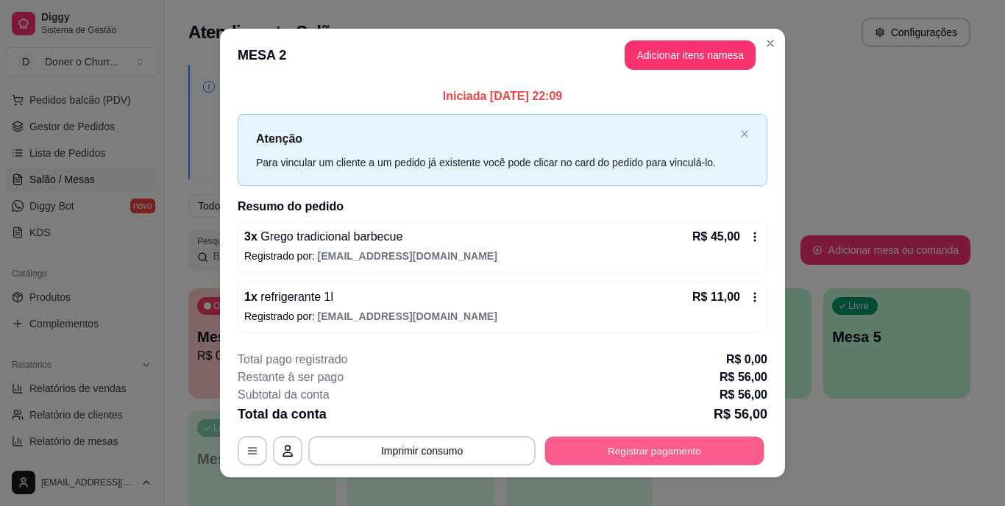
click at [585, 447] on button "Registrar pagamento" at bounding box center [654, 450] width 219 height 29
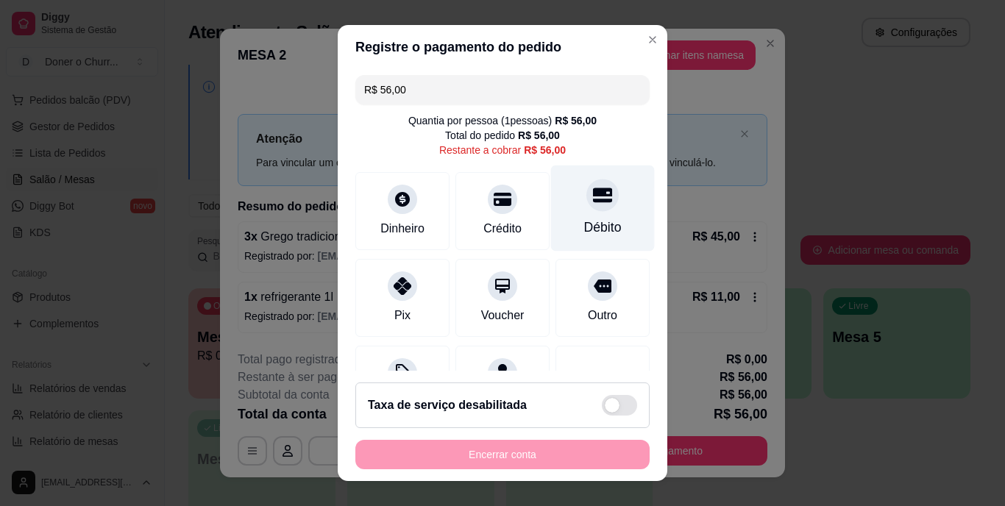
click at [593, 198] on icon at bounding box center [602, 195] width 19 height 19
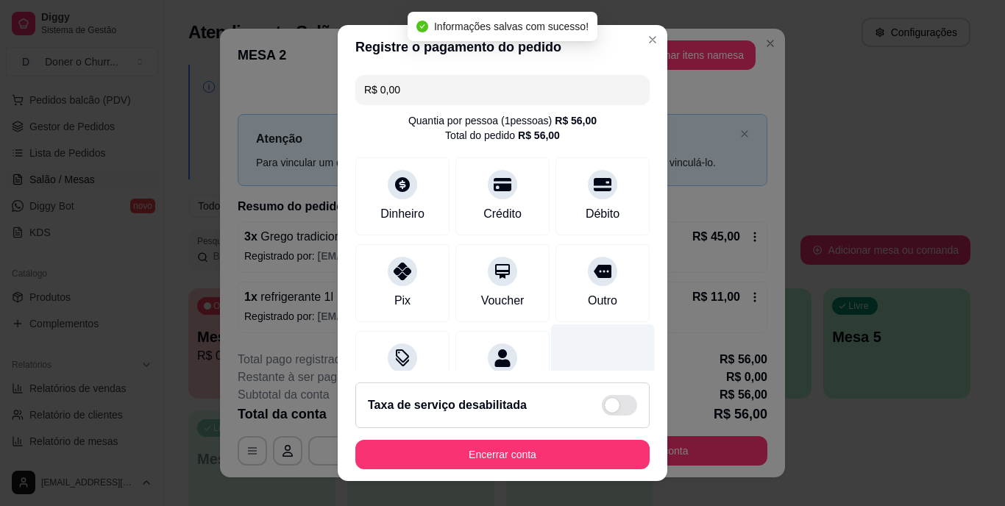
type input "R$ 0,00"
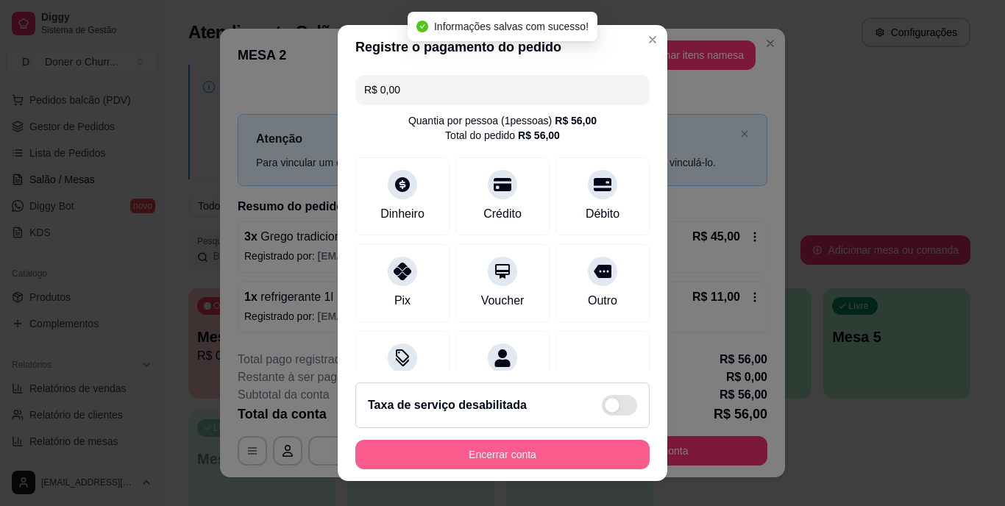
click at [486, 454] on button "Encerrar conta" at bounding box center [502, 454] width 294 height 29
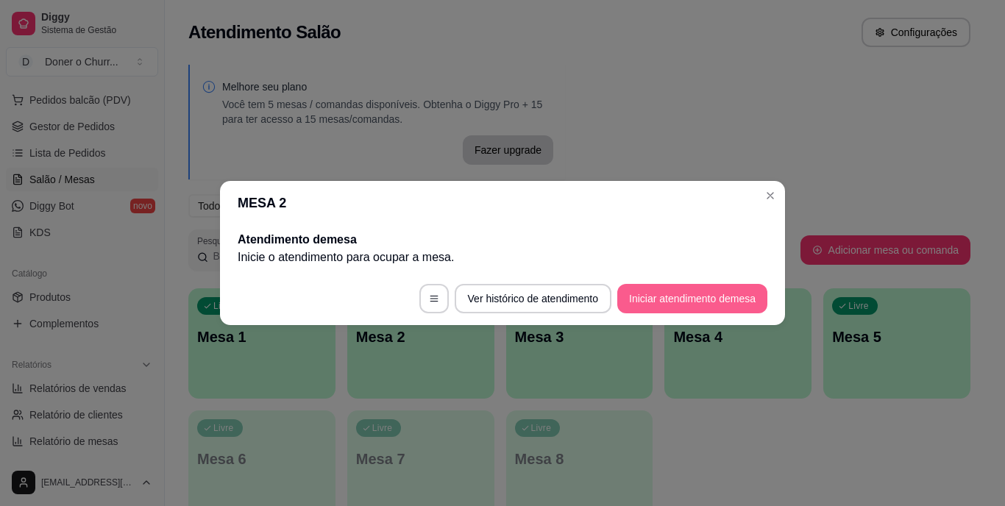
click at [686, 299] on button "Iniciar atendimento de mesa" at bounding box center [692, 298] width 150 height 29
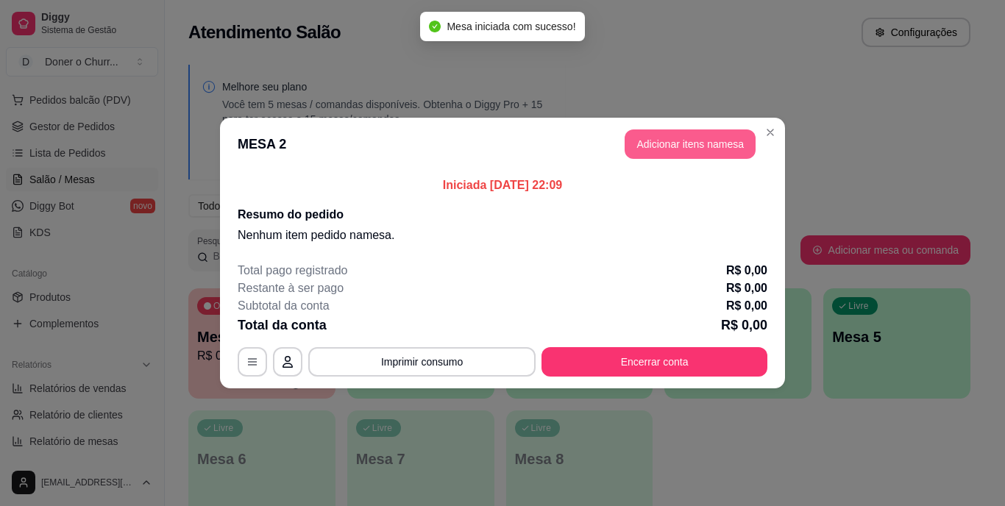
click at [680, 141] on button "Adicionar itens na mesa" at bounding box center [690, 144] width 131 height 29
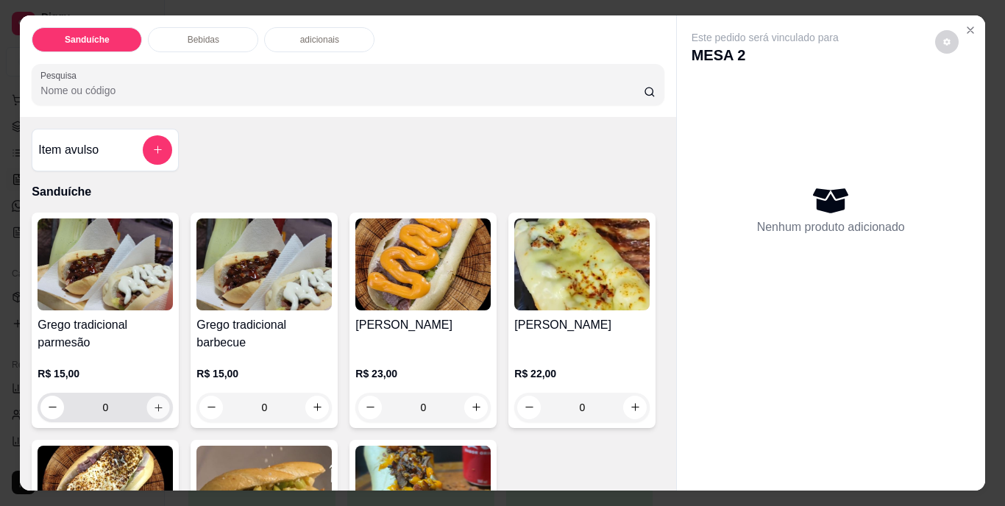
click at [151, 396] on button "increase-product-quantity" at bounding box center [158, 407] width 23 height 23
type input "1"
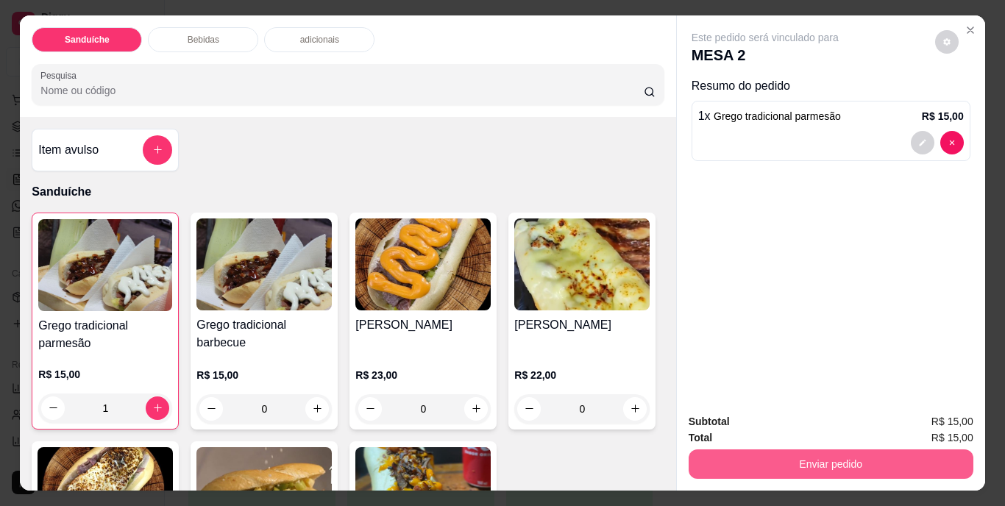
click at [820, 450] on button "Enviar pedido" at bounding box center [831, 464] width 285 height 29
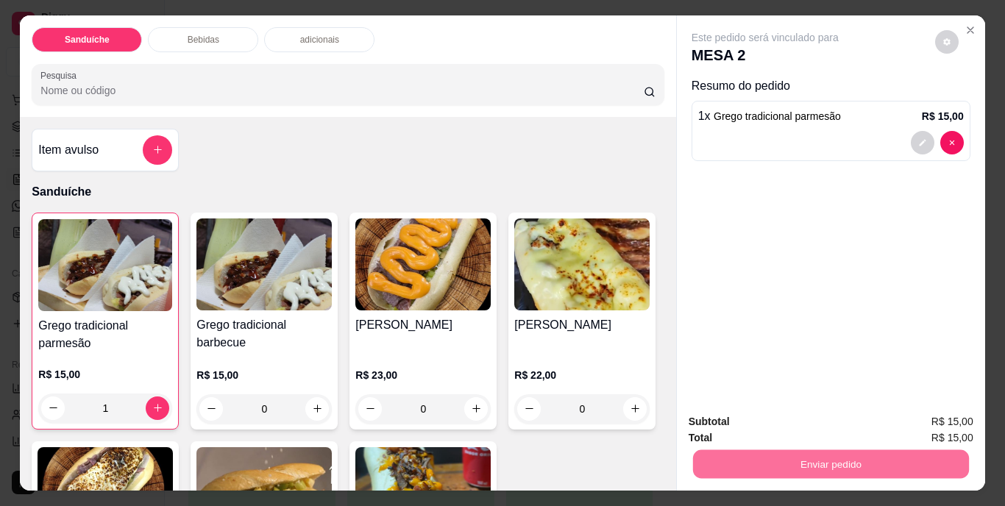
click at [790, 422] on button "Não registrar e enviar pedido" at bounding box center [782, 422] width 149 height 27
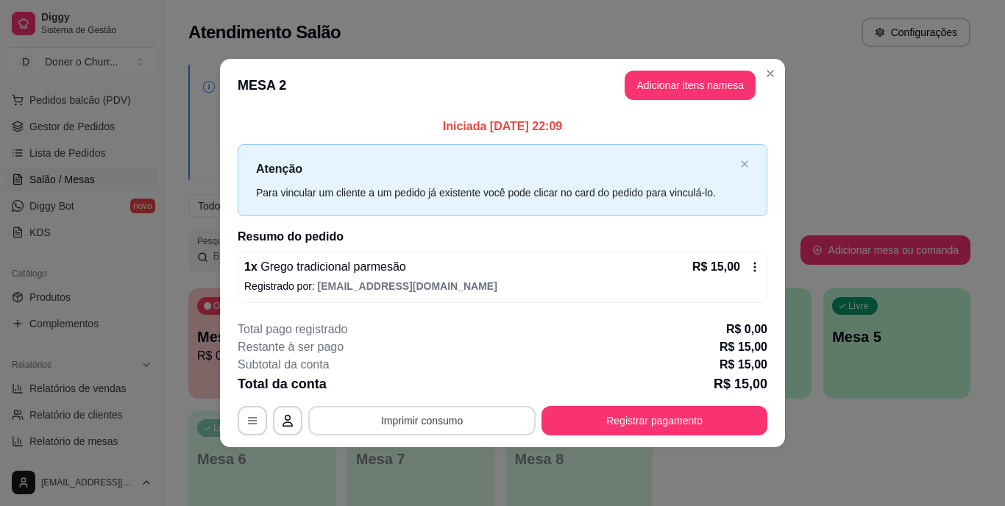
click at [450, 418] on button "Imprimir consumo" at bounding box center [421, 420] width 227 height 29
click at [448, 388] on button "IMPRESSORA" at bounding box center [426, 386] width 103 height 23
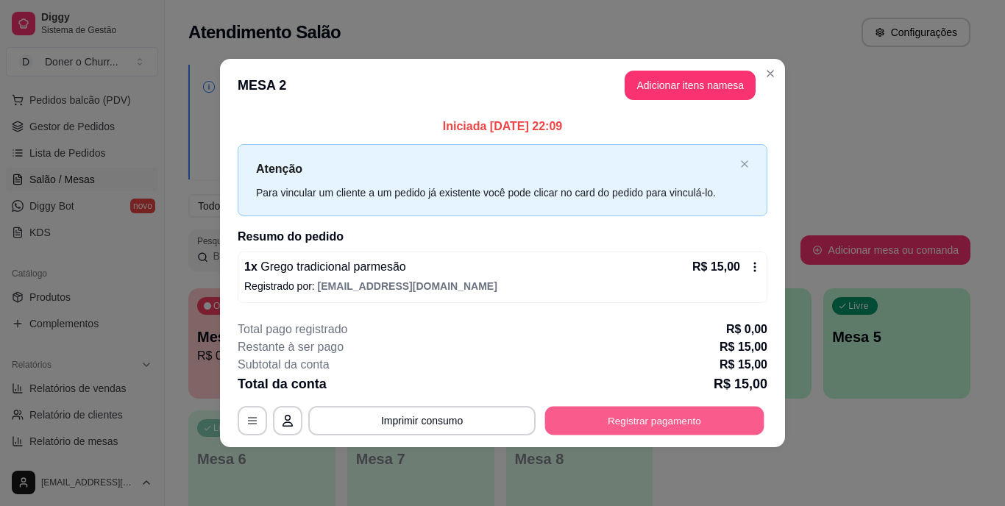
click at [627, 417] on button "Registrar pagamento" at bounding box center [654, 420] width 219 height 29
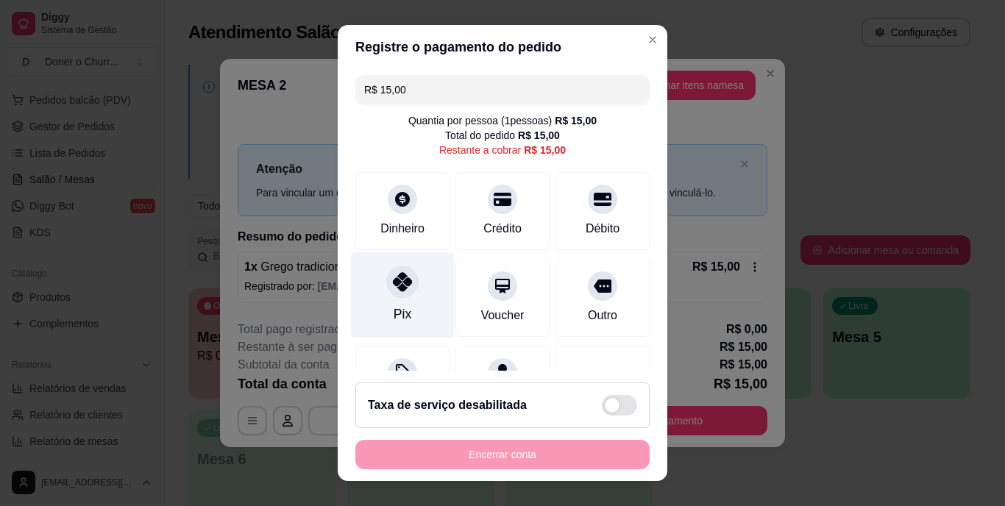
click at [385, 298] on div "Pix" at bounding box center [403, 295] width 104 height 86
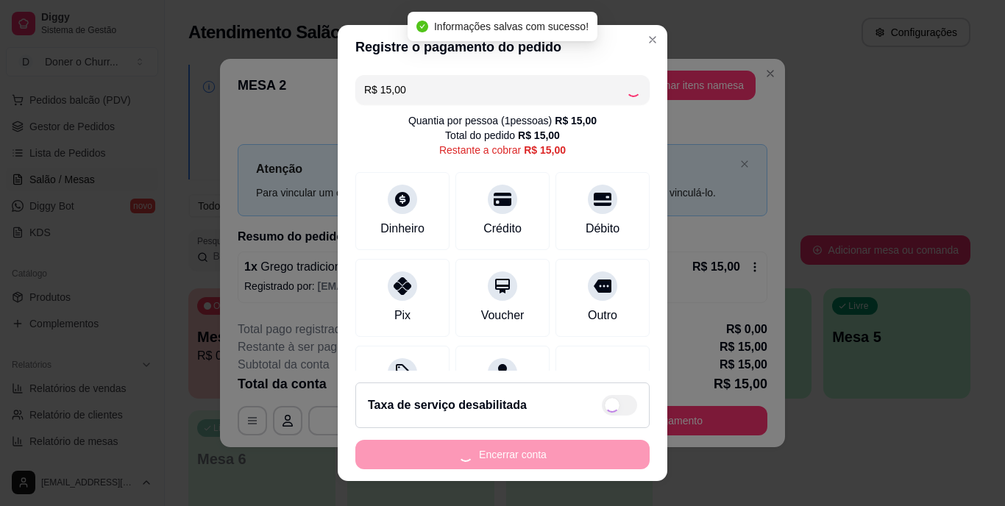
type input "R$ 0,00"
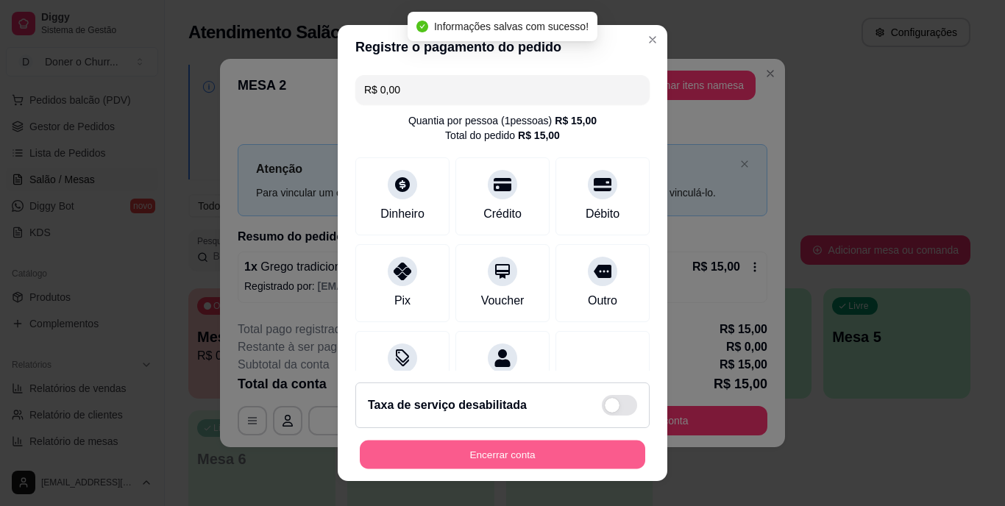
click at [534, 458] on button "Encerrar conta" at bounding box center [503, 454] width 286 height 29
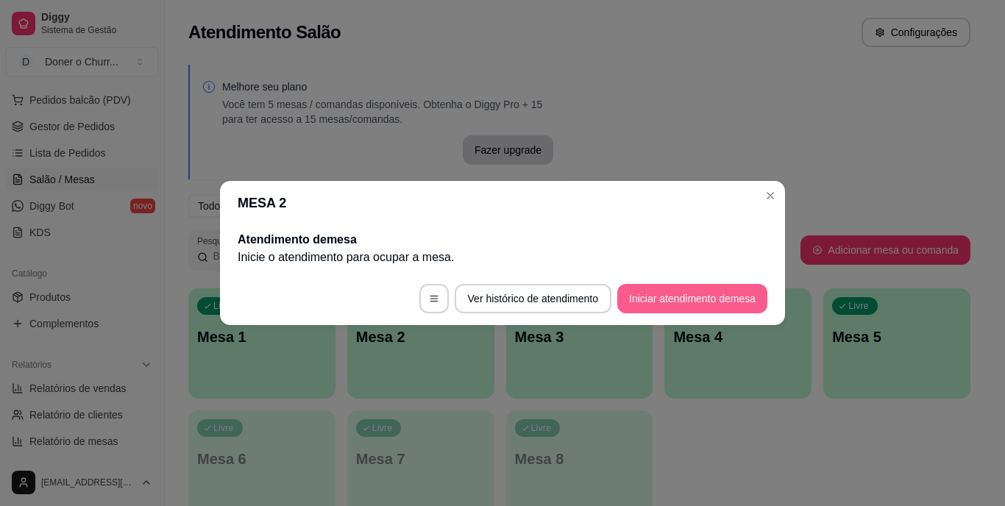
click at [664, 296] on button "Iniciar atendimento de mesa" at bounding box center [692, 298] width 150 height 29
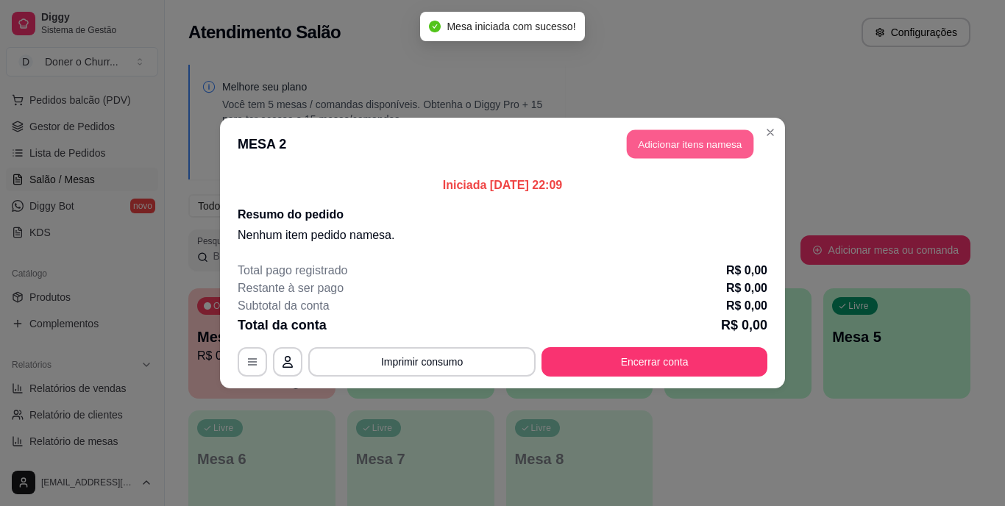
click at [699, 138] on button "Adicionar itens na mesa" at bounding box center [690, 144] width 127 height 29
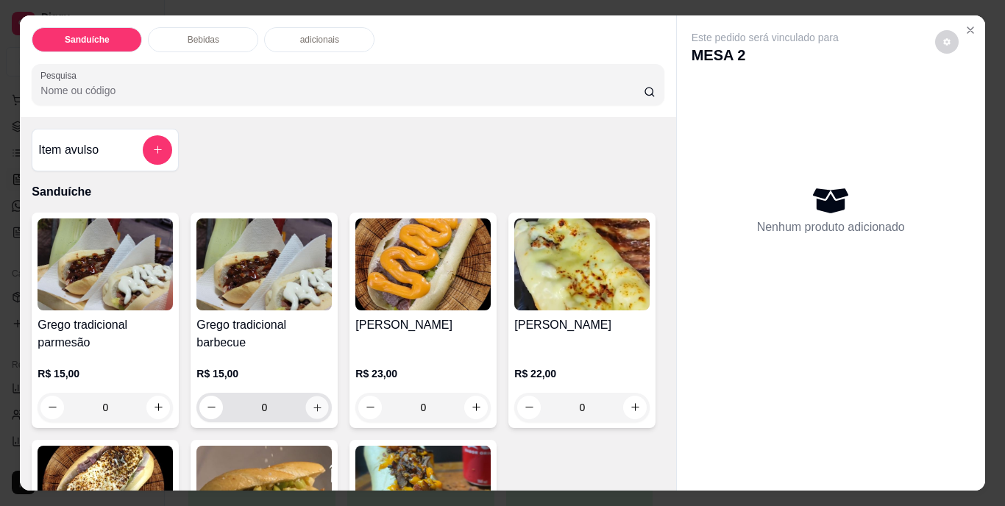
click at [313, 404] on icon "increase-product-quantity" at bounding box center [316, 407] width 7 height 7
type input "1"
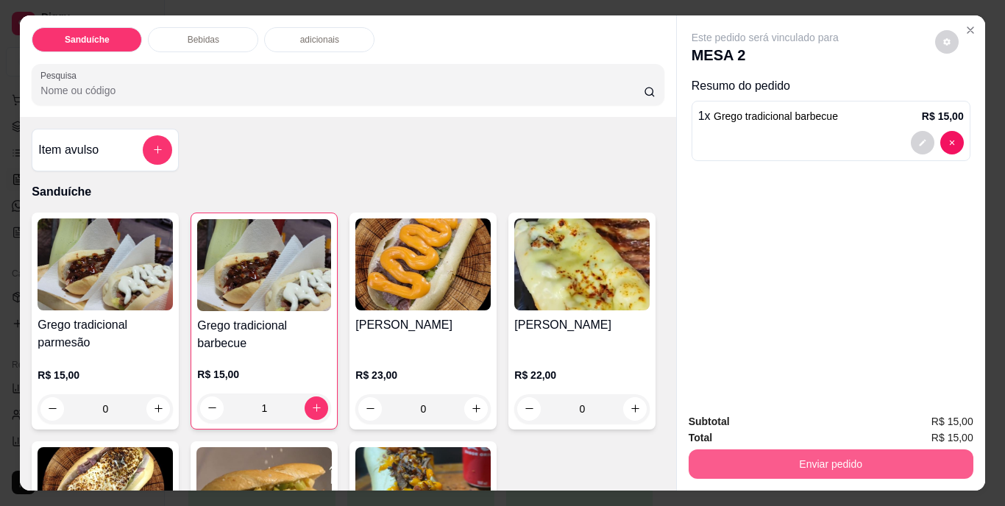
click at [797, 453] on button "Enviar pedido" at bounding box center [831, 464] width 285 height 29
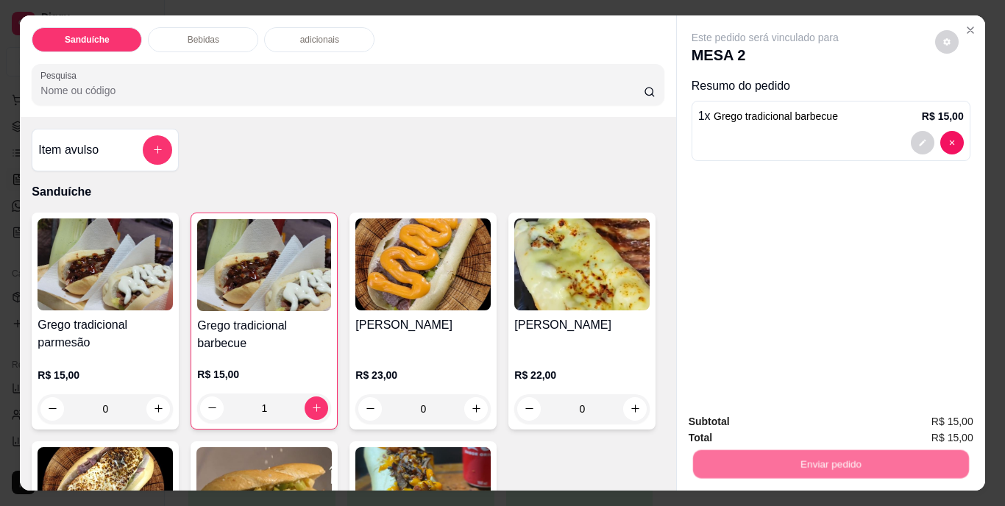
click at [790, 419] on button "Não registrar e enviar pedido" at bounding box center [782, 423] width 153 height 28
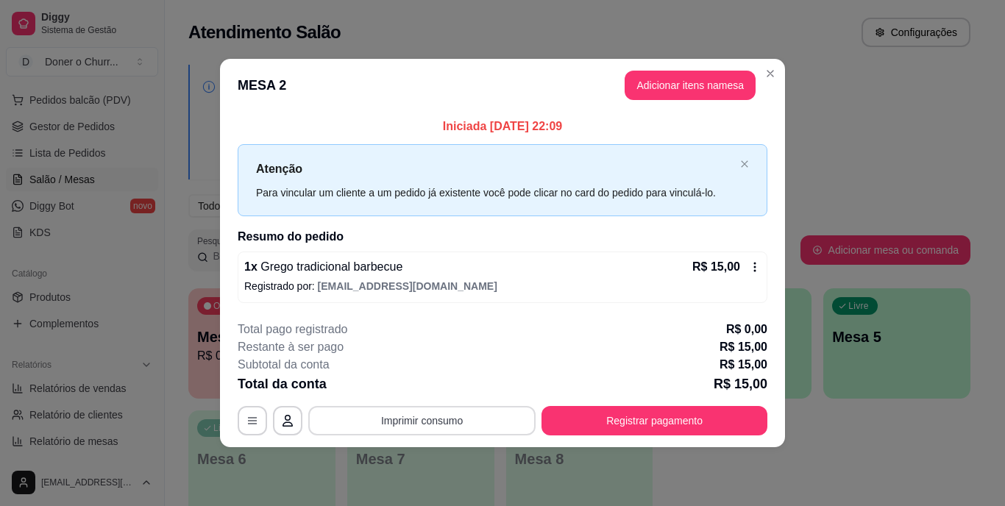
click at [450, 422] on button "Imprimir consumo" at bounding box center [421, 420] width 227 height 29
click at [452, 386] on button "IMPRESSORA" at bounding box center [426, 387] width 107 height 24
